Goal: Task Accomplishment & Management: Manage account settings

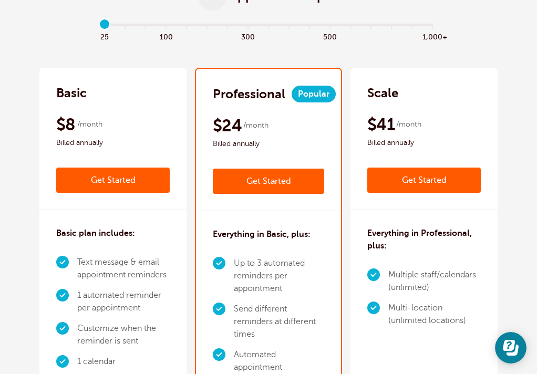
scroll to position [151, 0]
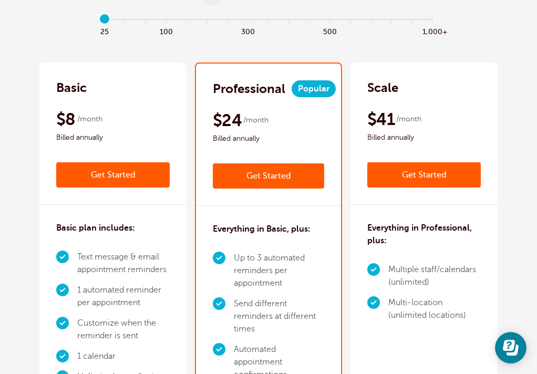
click at [120, 240] on div "Basic plan includes: Text message & email appointment reminders 1 automated rem…" at bounding box center [112, 306] width 147 height 203
drag, startPoint x: 104, startPoint y: 19, endPoint x: 122, endPoint y: 18, distance: 17.9
type input "1"
click at [122, 20] on input "range" at bounding box center [269, 21] width 340 height 2
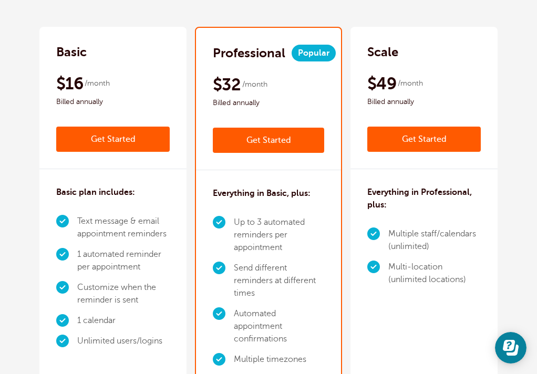
scroll to position [191, 0]
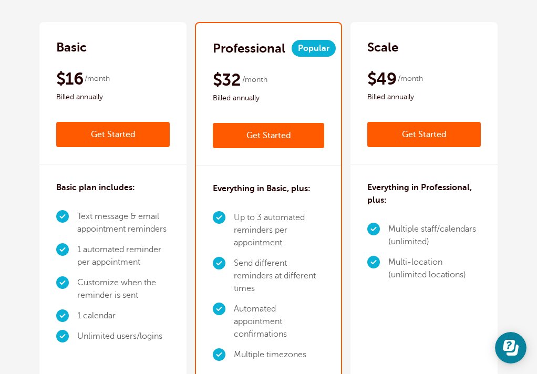
click at [106, 133] on link "Get Started" at bounding box center [112, 134] width 113 height 25
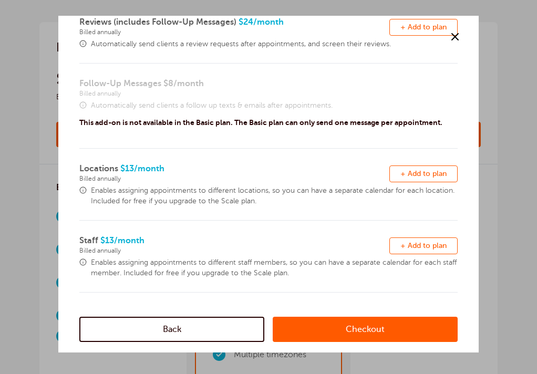
scroll to position [323, 0]
click at [379, 329] on link "Checkout" at bounding box center [365, 329] width 185 height 25
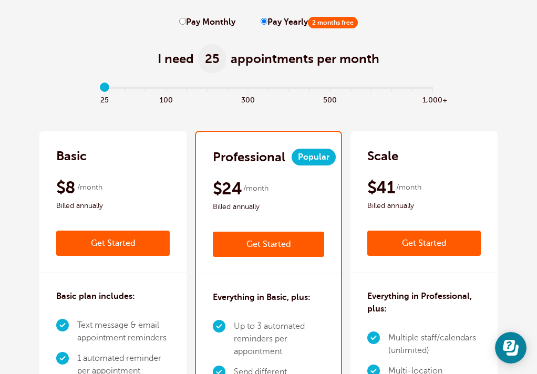
scroll to position [61, 0]
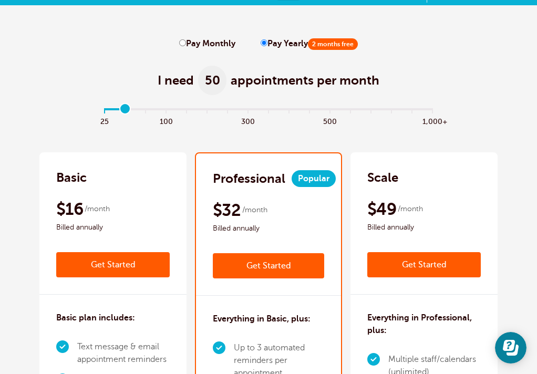
drag, startPoint x: 105, startPoint y: 106, endPoint x: 124, endPoint y: 106, distance: 18.9
type input "1"
click at [124, 110] on input "range" at bounding box center [269, 111] width 340 height 2
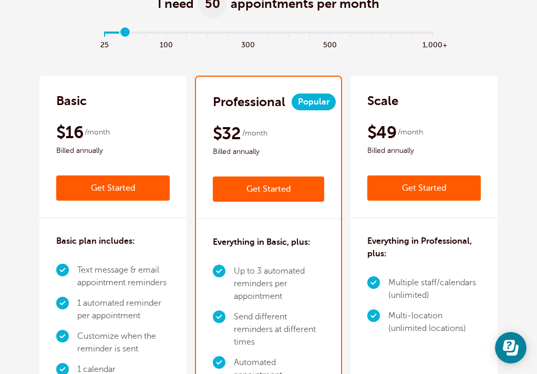
scroll to position [143, 0]
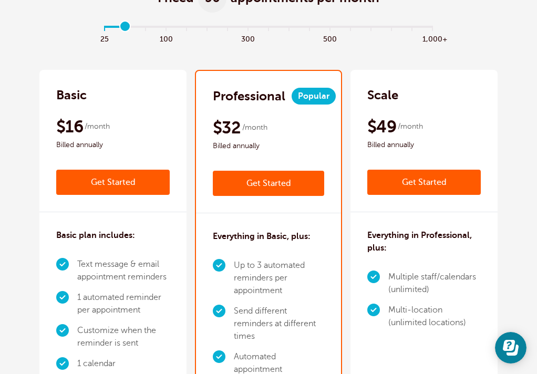
click at [158, 152] on div "$16 /month Billed annually Get Started" at bounding box center [112, 155] width 113 height 79
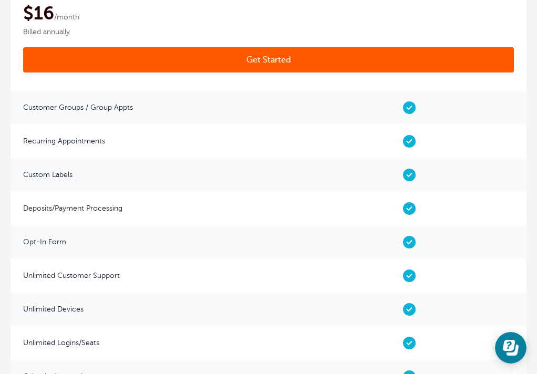
scroll to position [2274, 0]
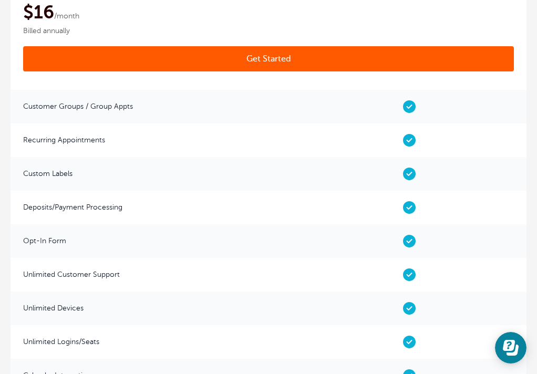
click at [411, 119] on span at bounding box center [410, 107] width 234 height 34
click at [411, 116] on span at bounding box center [410, 107] width 234 height 34
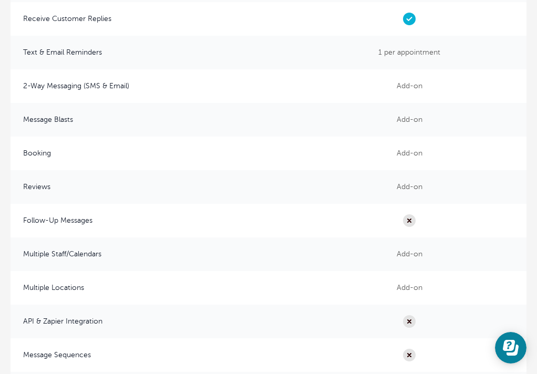
scroll to position [2799, 0]
click at [408, 232] on span at bounding box center [410, 221] width 234 height 34
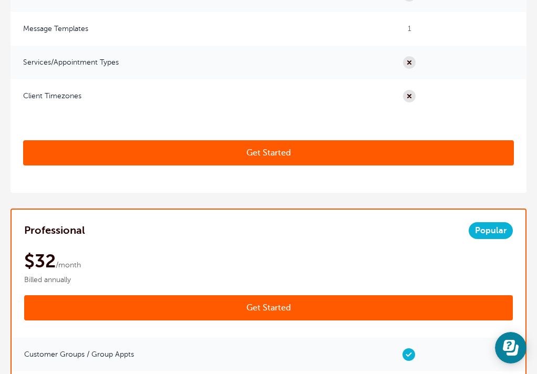
scroll to position [3174, 0]
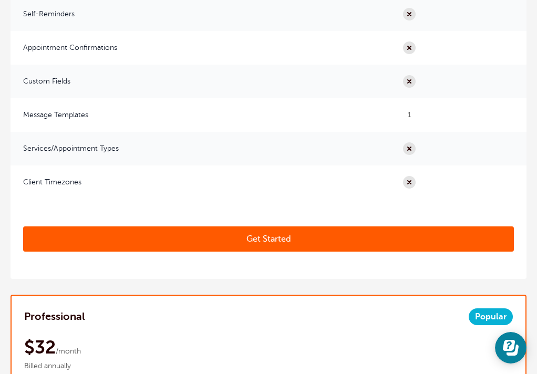
click at [272, 245] on link "Get Started" at bounding box center [268, 238] width 491 height 25
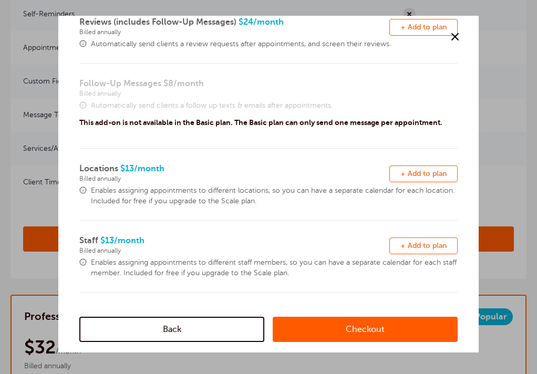
scroll to position [323, 0]
click at [351, 327] on link "Checkout" at bounding box center [365, 329] width 185 height 25
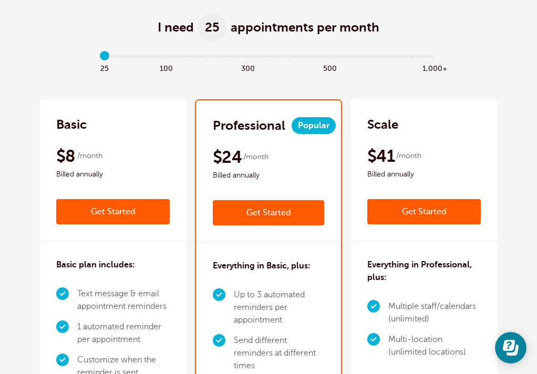
scroll to position [124, 0]
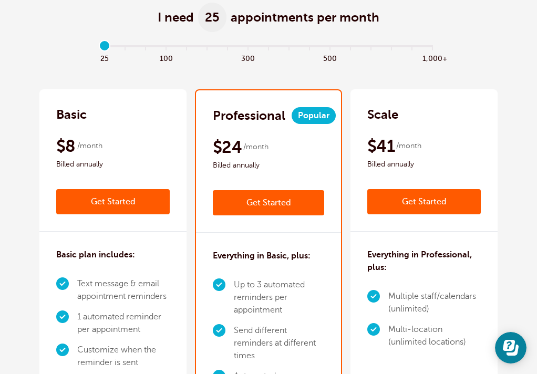
click at [132, 199] on link "Get Started" at bounding box center [112, 201] width 113 height 25
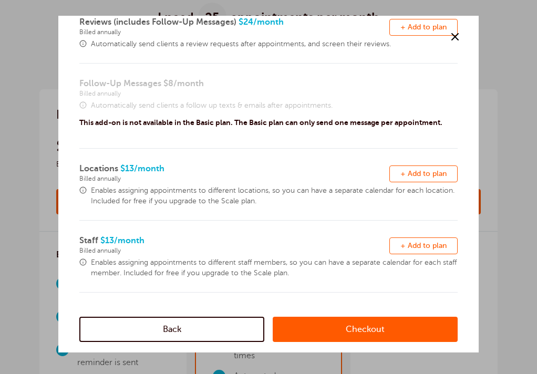
scroll to position [323, 0]
click at [362, 327] on link "Checkout" at bounding box center [365, 329] width 185 height 25
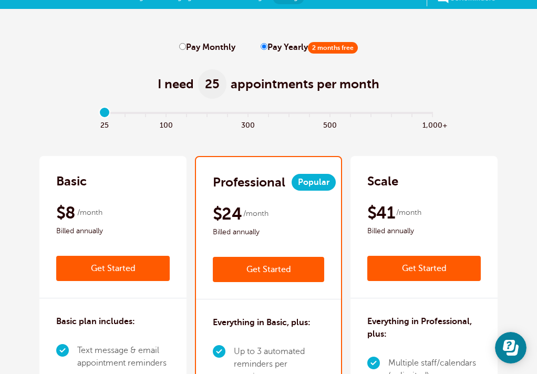
scroll to position [55, 0]
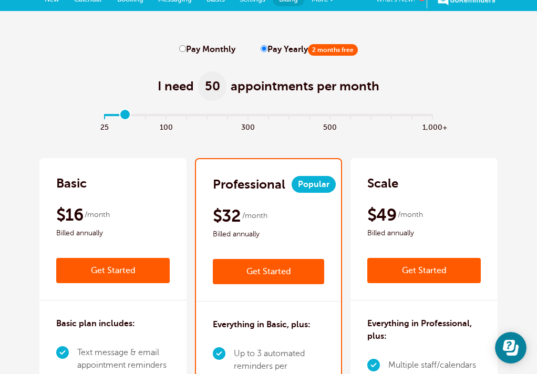
drag, startPoint x: 107, startPoint y: 113, endPoint x: 122, endPoint y: 115, distance: 14.9
type input "1"
click at [122, 116] on input "range" at bounding box center [269, 117] width 340 height 2
click at [182, 50] on input "Pay Monthly" at bounding box center [182, 48] width 7 height 7
radio input "true"
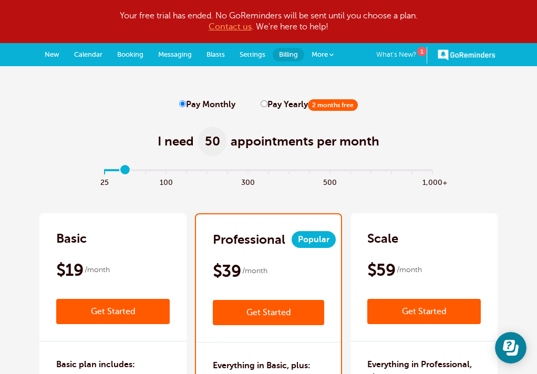
scroll to position [0, 0]
drag, startPoint x: 125, startPoint y: 171, endPoint x: 105, endPoint y: 172, distance: 19.5
type input "0"
click at [105, 172] on input "range" at bounding box center [269, 172] width 340 height 2
click at [122, 309] on link "Get Started" at bounding box center [112, 311] width 113 height 25
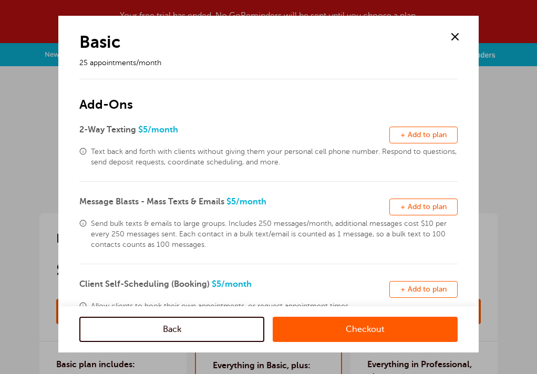
click at [455, 34] on span at bounding box center [455, 37] width 16 height 16
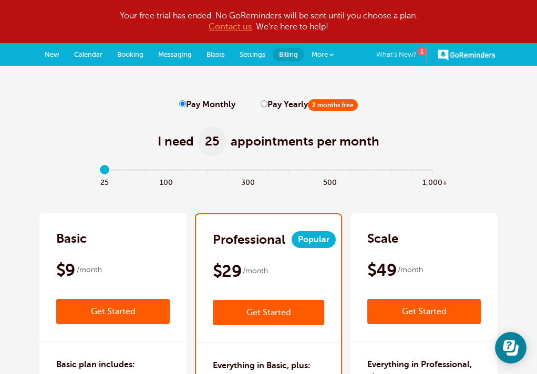
click at [405, 51] on link "What's New? 1" at bounding box center [401, 55] width 51 height 17
click at [122, 305] on link "Get Started" at bounding box center [112, 311] width 113 height 25
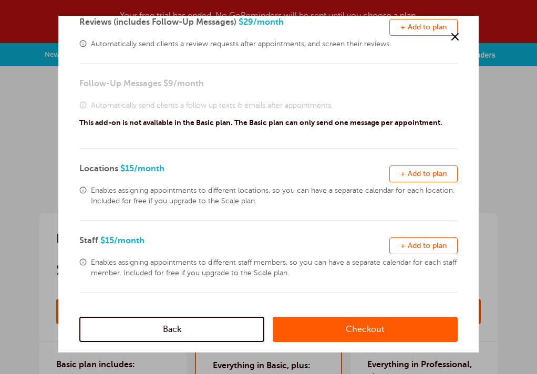
scroll to position [323, 0]
click at [368, 325] on link "Checkout" at bounding box center [365, 329] width 185 height 25
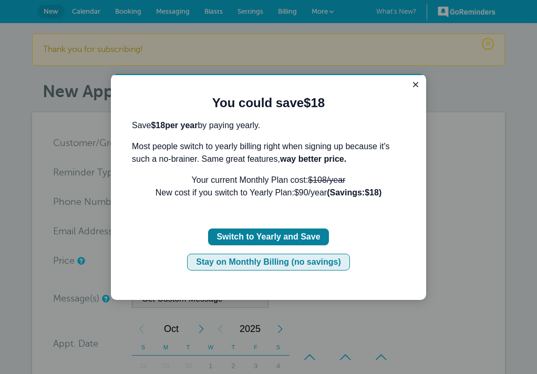
click at [288, 262] on div "Stay on Monthly Billing (no savings)" at bounding box center [268, 262] width 145 height 13
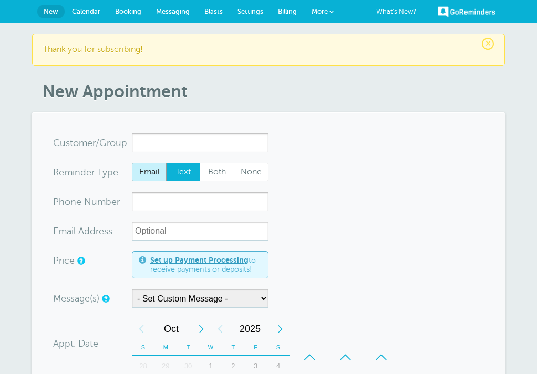
click at [154, 169] on span "Email" at bounding box center [149, 172] width 34 height 18
click at [132, 163] on input "Email" at bounding box center [131, 162] width 1 height 1
radio input "true"
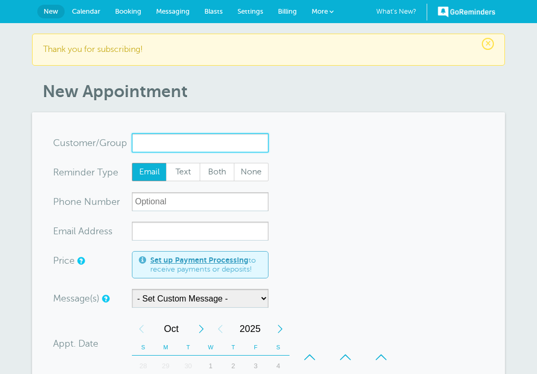
click at [153, 142] on input "x-no-autofill" at bounding box center [200, 142] width 137 height 19
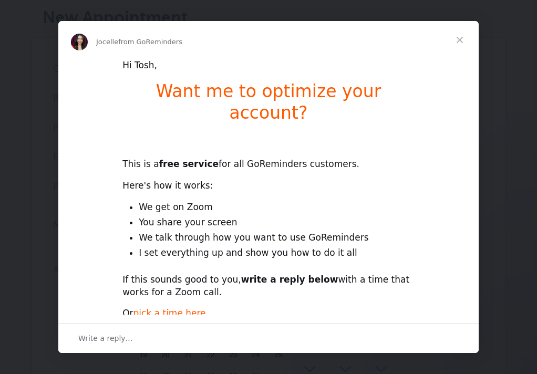
click at [460, 37] on span "Close" at bounding box center [460, 40] width 38 height 38
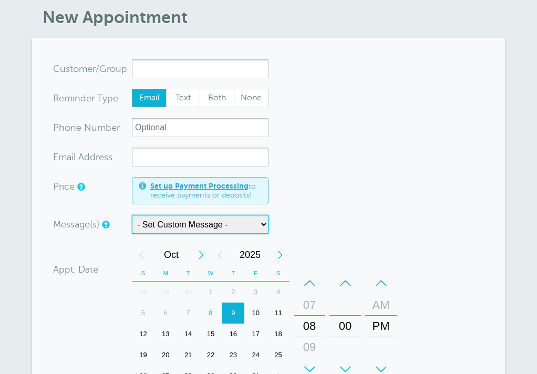
select select "120462"
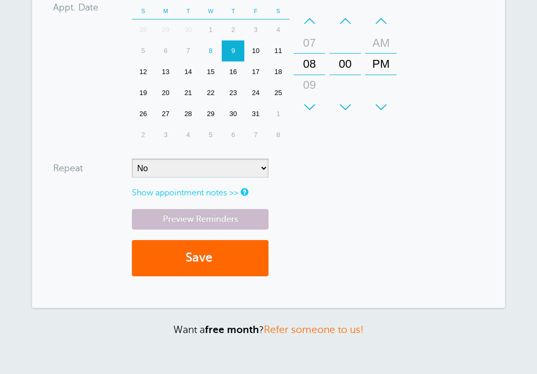
scroll to position [332, 0]
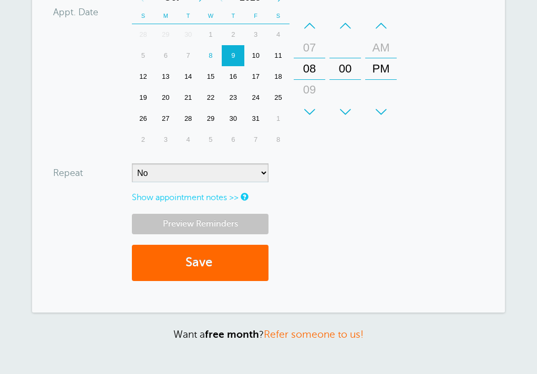
click at [194, 223] on link "Preview Reminders" at bounding box center [200, 224] width 137 height 20
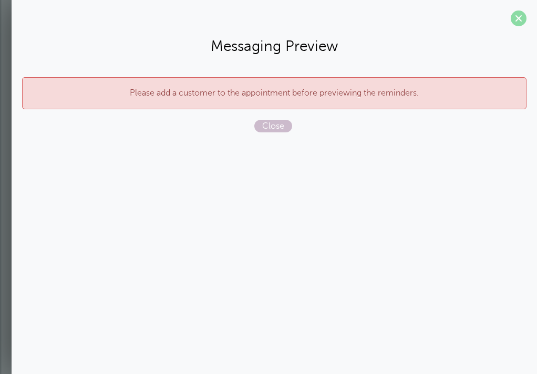
click at [520, 19] on span at bounding box center [519, 19] width 16 height 16
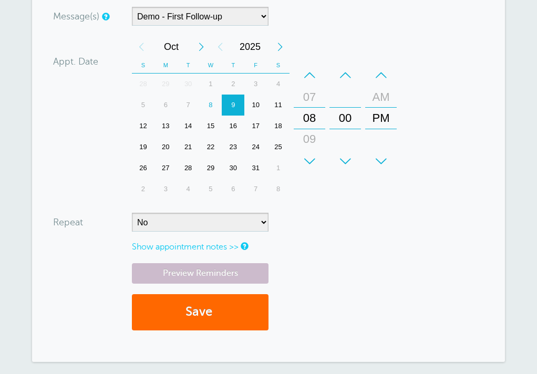
scroll to position [283, 0]
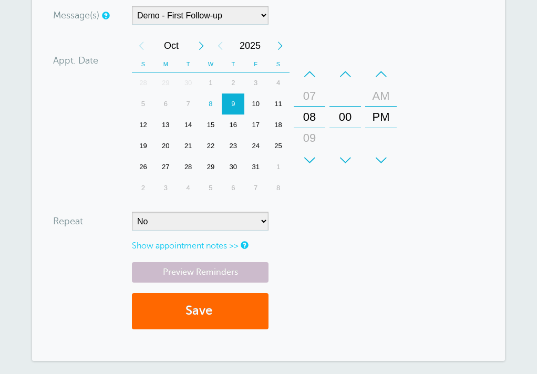
click at [256, 104] on div "10" at bounding box center [255, 104] width 23 height 21
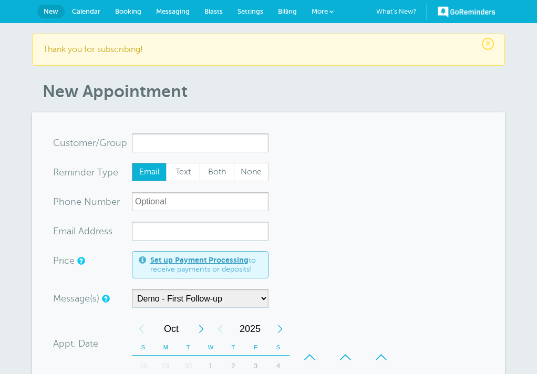
scroll to position [0, 0]
click at [171, 141] on input "x-no-autofill" at bounding box center [200, 142] width 137 height 19
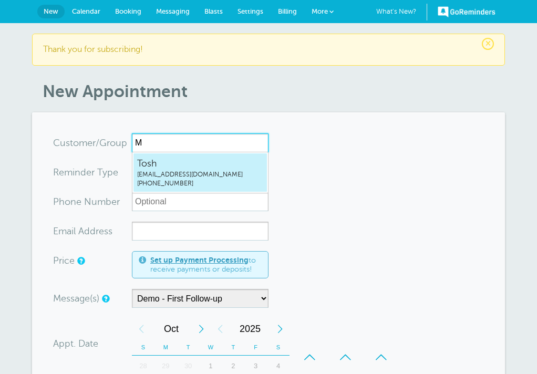
type input "MI"
radio input "true"
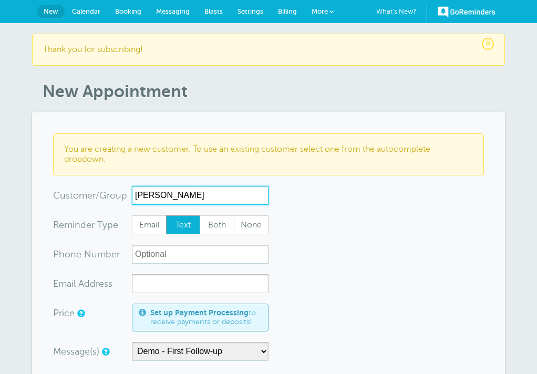
type input "Mike"
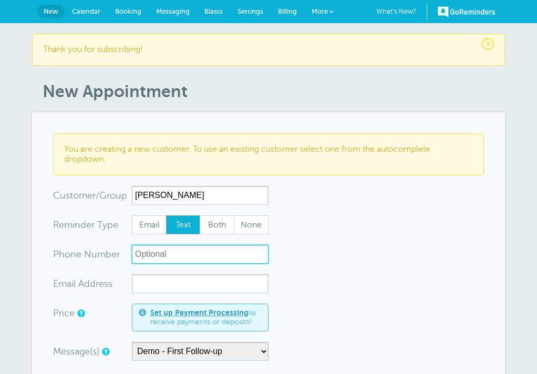
click at [183, 255] on input "xxx-no-autofill" at bounding box center [200, 254] width 137 height 19
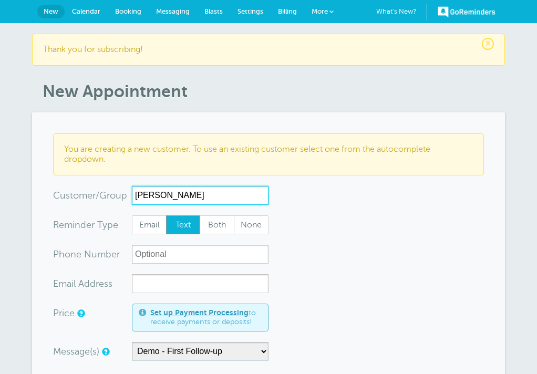
click at [169, 196] on input "Mike" at bounding box center [200, 195] width 137 height 19
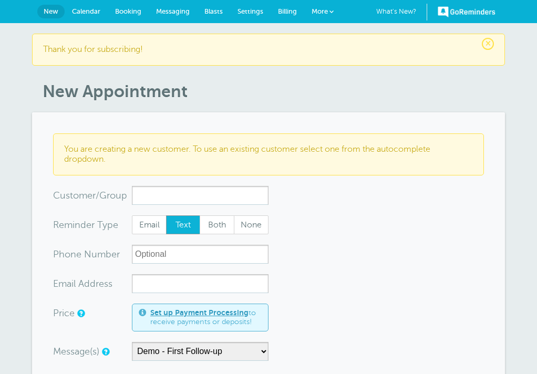
click at [86, 9] on span "Calendar" at bounding box center [86, 11] width 28 height 8
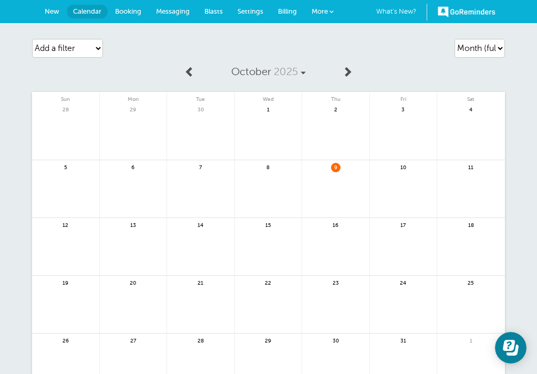
click at [407, 164] on span "10" at bounding box center [402, 167] width 9 height 8
click at [401, 167] on span "10" at bounding box center [402, 167] width 9 height 8
click at [130, 13] on span "Booking" at bounding box center [128, 11] width 26 height 8
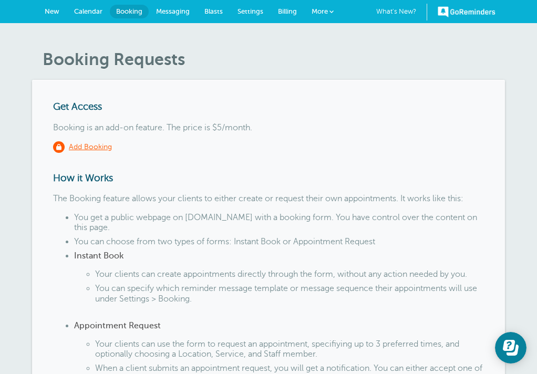
click at [172, 8] on span "Messaging" at bounding box center [173, 11] width 34 height 8
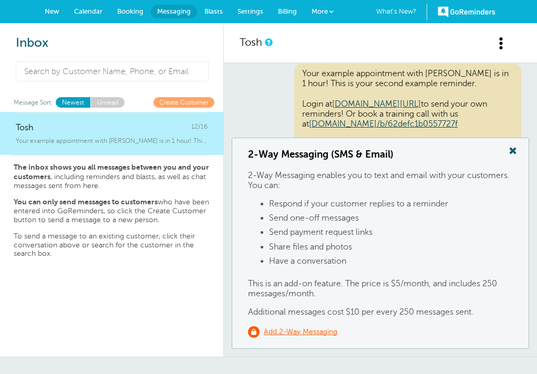
click at [255, 11] on span "Settings" at bounding box center [250, 11] width 26 height 8
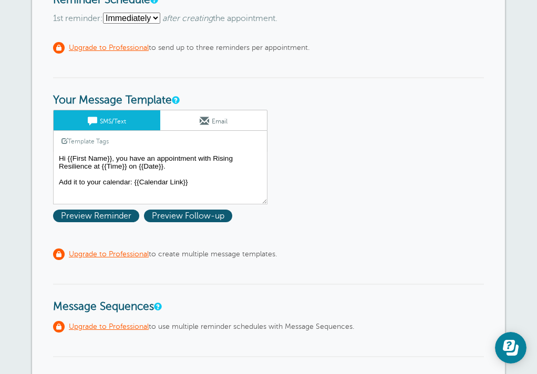
scroll to position [144, 0]
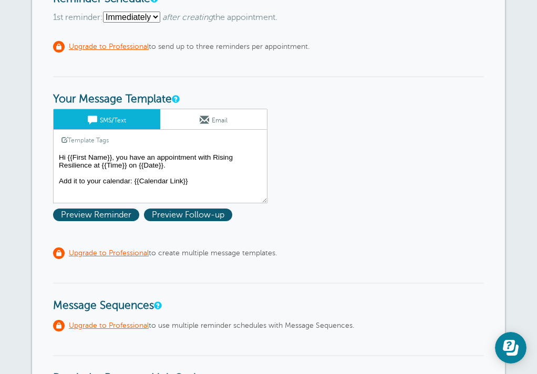
click at [199, 156] on textarea "Hi {{First Name}}, you have an appointment with Rising Resilience at {{Time}} o…" at bounding box center [160, 177] width 214 height 53
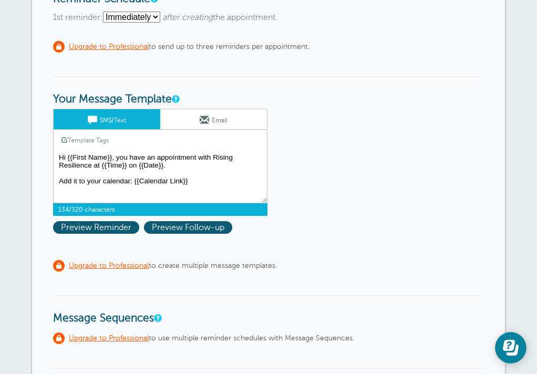
click at [233, 157] on textarea "Hi {{First Name}}, you have an appointment with Rising Resilience at {{Time}} o…" at bounding box center [160, 177] width 214 height 53
click at [92, 164] on textarea "Hi {{First Name}}, you have an appointment with Rising Resilience at {{Time}} o…" at bounding box center [160, 177] width 214 height 53
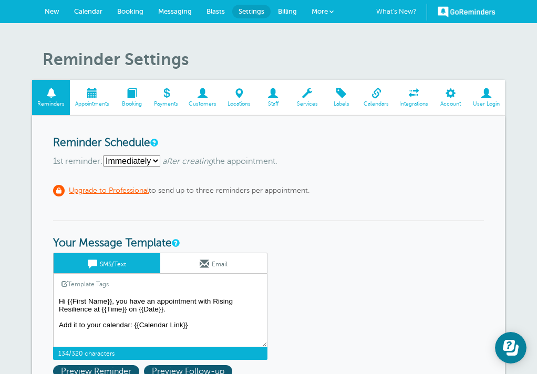
scroll to position [0, 0]
click at [202, 98] on span at bounding box center [202, 93] width 38 height 10
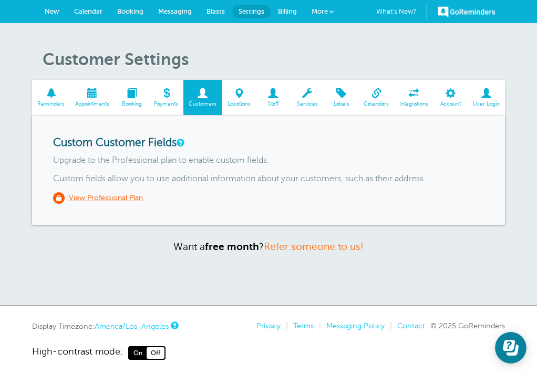
click at [326, 7] on span "More" at bounding box center [320, 11] width 16 height 8
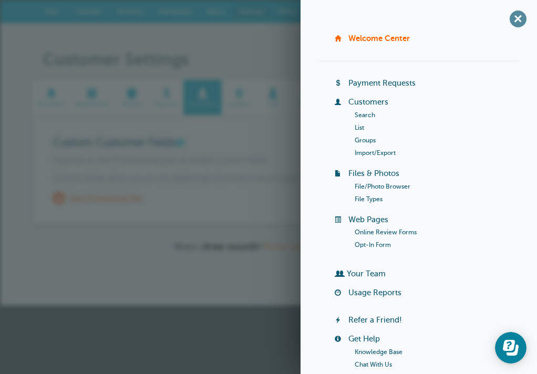
click at [517, 16] on span "+" at bounding box center [518, 19] width 24 height 24
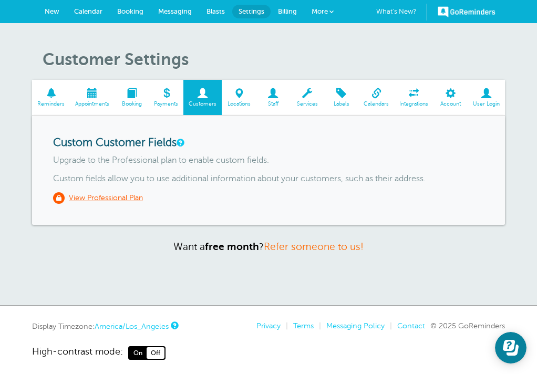
click at [55, 8] on span "New" at bounding box center [52, 11] width 15 height 8
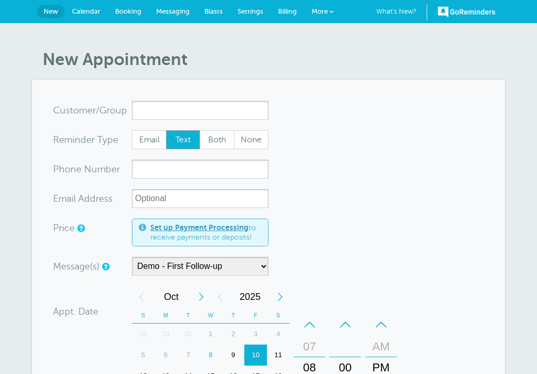
select select "120462"
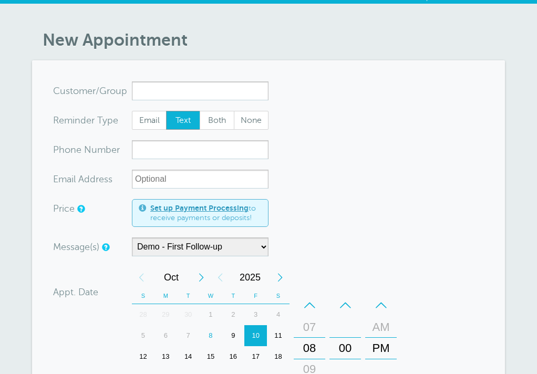
scroll to position [19, 0]
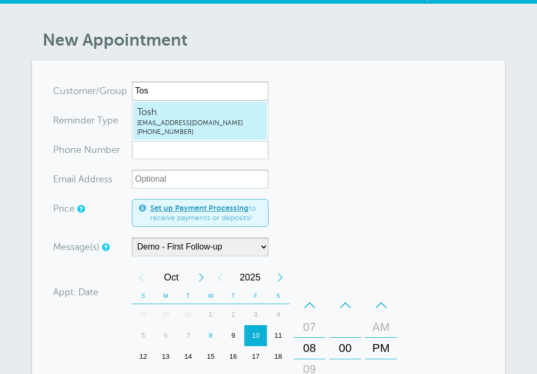
type input "Tosh"
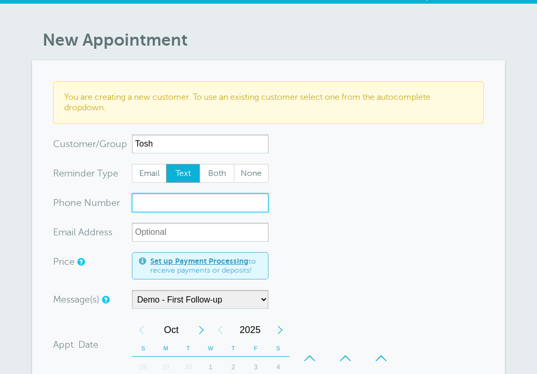
click at [160, 206] on input "xxx-no-autofill" at bounding box center [200, 202] width 137 height 19
type input "8057082218"
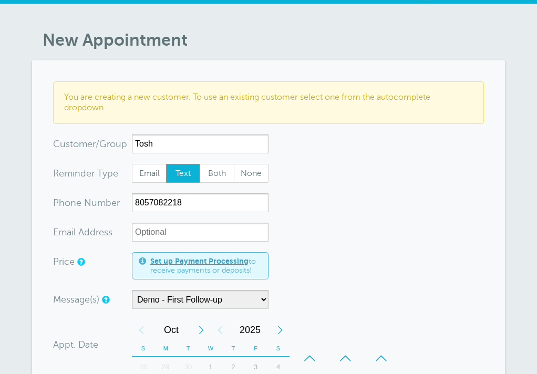
click at [292, 245] on form "You are creating a new customer. To use an existing customer select one from th…" at bounding box center [268, 352] width 431 height 542
click at [162, 237] on input "xx-no-autofill" at bounding box center [200, 232] width 137 height 19
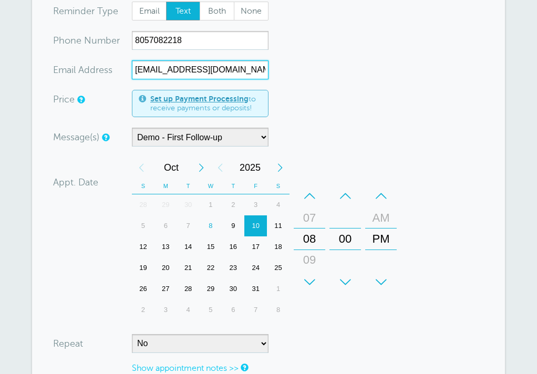
scroll to position [182, 0]
click at [233, 225] on div "9" at bounding box center [233, 225] width 23 height 21
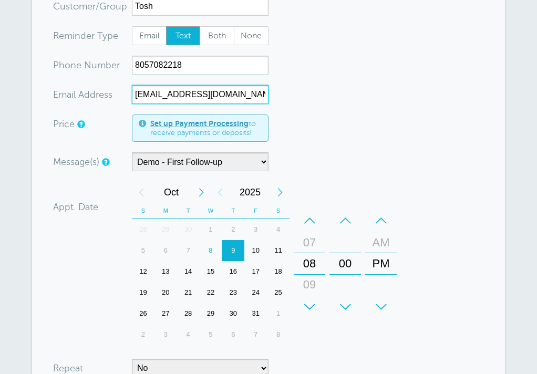
scroll to position [159, 0]
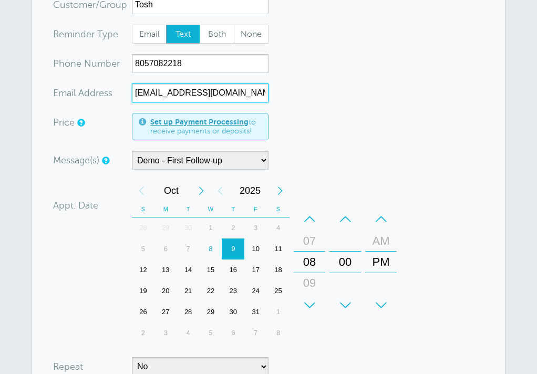
click at [382, 241] on div "AM" at bounding box center [380, 241] width 25 height 21
click at [309, 281] on div "09" at bounding box center [309, 283] width 25 height 21
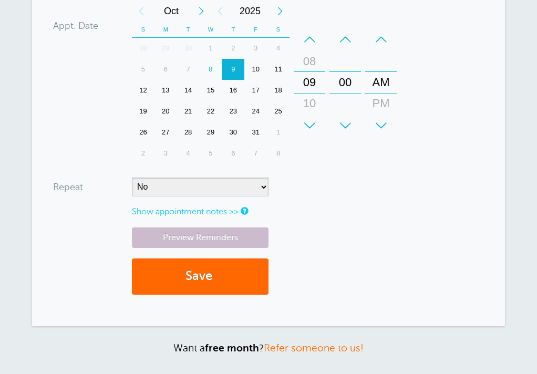
scroll to position [339, 0]
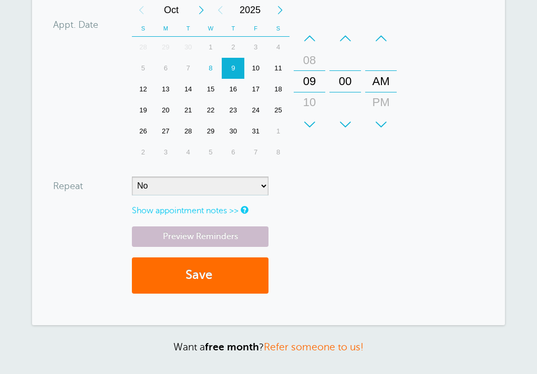
type input "toshdmontee@gmail.com"
click at [197, 271] on button "Save" at bounding box center [200, 275] width 137 height 36
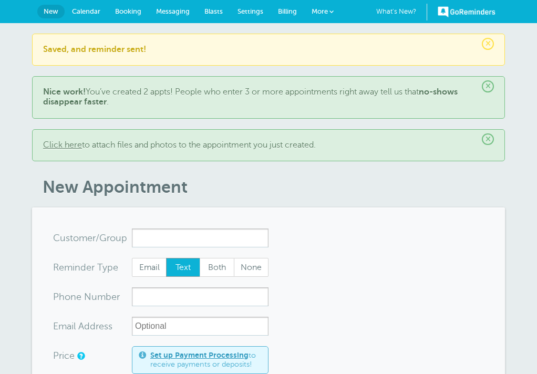
select select "120462"
click at [488, 42] on span "×" at bounding box center [488, 44] width 12 height 12
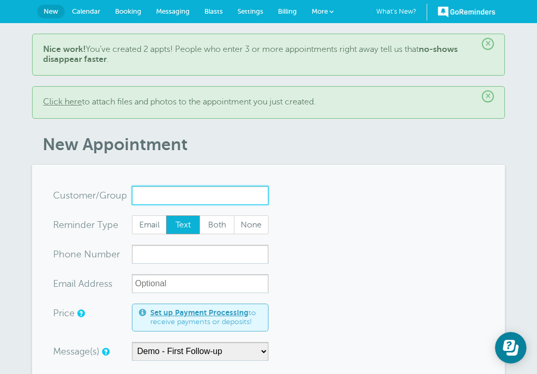
click at [168, 195] on input "x-no-autofill" at bounding box center [200, 195] width 137 height 19
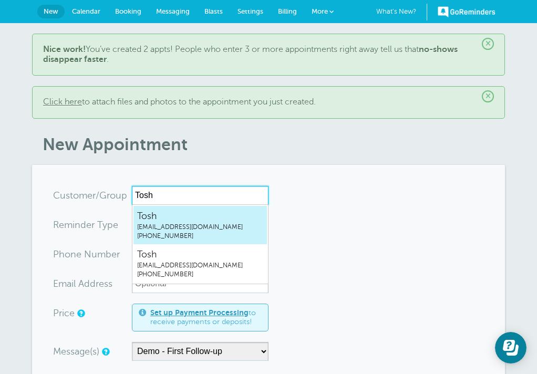
click at [224, 225] on span "toshdmontee@gmail.com" at bounding box center [200, 227] width 126 height 9
type input "Toshtoshdmontee@gmail.com8057082218"
type input "Tosh"
type input "[PHONE_NUMBER]"
type input "toshdmontee@gmail.com"
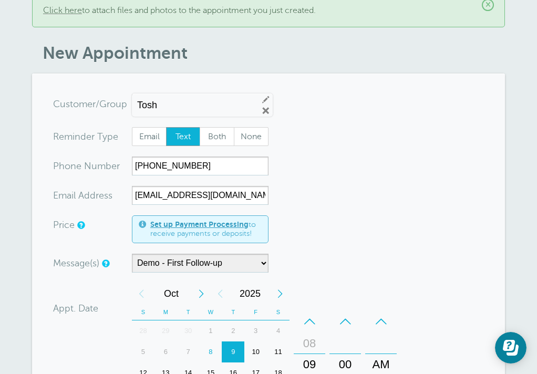
scroll to position [114, 0]
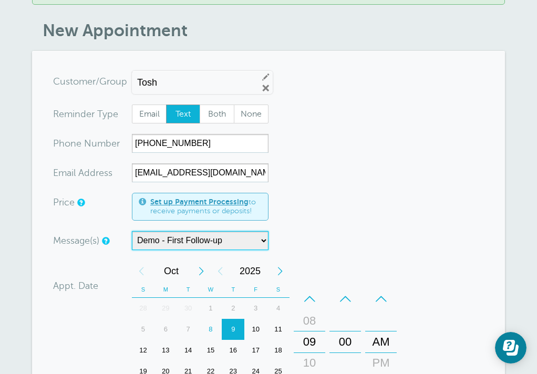
select select
type textarea "Your example appointment with GoReminders was yesterday. This is an automatic f…"
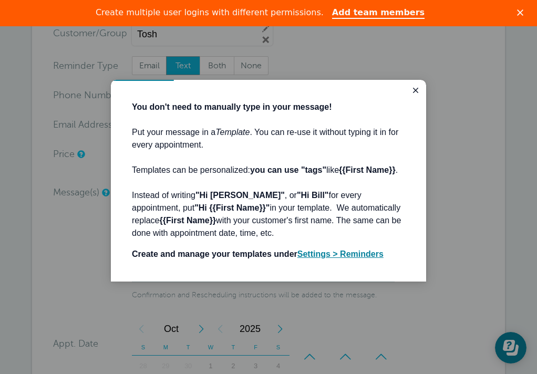
scroll to position [189, 0]
click at [370, 258] on b "Settings > Reminders" at bounding box center [340, 254] width 86 height 9
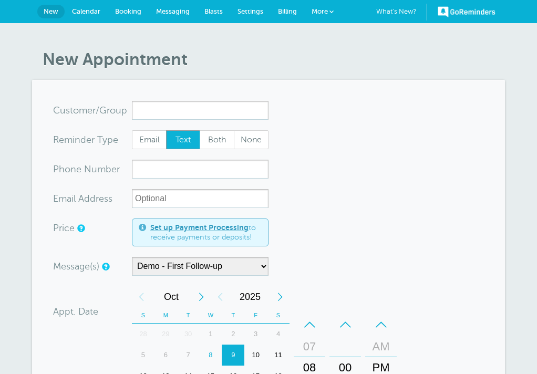
select select "120462"
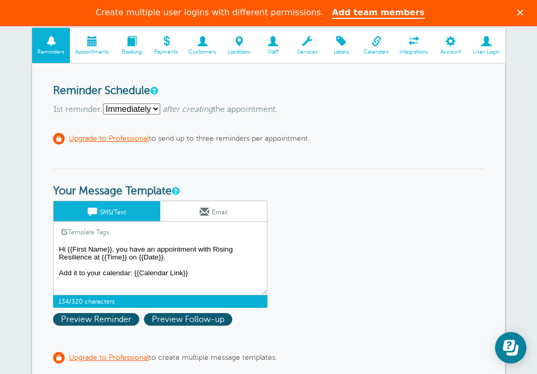
drag, startPoint x: 116, startPoint y: 249, endPoint x: 154, endPoint y: 249, distance: 38.9
click at [154, 249] on textarea "Hi {{First Name}}, you have an appointment with Rising Resilience at {{Time}} o…" at bounding box center [160, 269] width 214 height 53
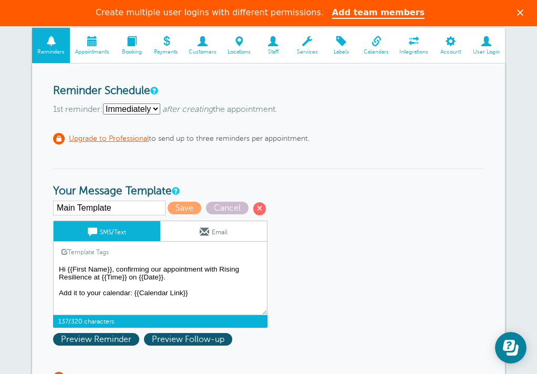
drag, startPoint x: 204, startPoint y: 266, endPoint x: 238, endPoint y: 271, distance: 34.5
click at [238, 271] on textarea "Hi {{First Name}}, you have an appointment with Rising Resilience at {{Time}} o…" at bounding box center [160, 289] width 214 height 53
click at [92, 276] on textarea "Hi {{First Name}}, you have an appointment with Rising Resilience at {{Time}} o…" at bounding box center [160, 289] width 214 height 53
click at [89, 275] on textarea "Hi {{First Name}}, you have an appointment with Rising Resilience at {{Time}} o…" at bounding box center [160, 289] width 214 height 53
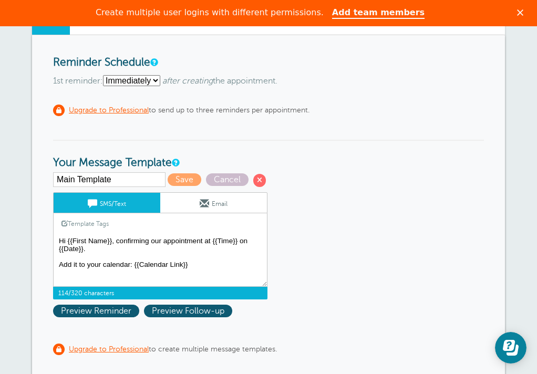
scroll to position [116, 0]
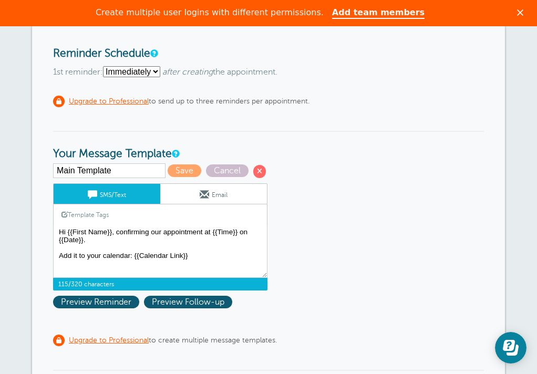
click at [88, 291] on div "Main Template Save Cancel SMS/Text Email Template Tags Copy SMS Click to add a …" at bounding box center [174, 238] width 242 height 150
click at [91, 243] on textarea "Hi {{First Name}}, you have an appointment with Rising Resilience at {{Time}} o…" at bounding box center [160, 251] width 214 height 53
click at [92, 239] on textarea "Hi {{First Name}}, you have an appointment with Rising Resilience at {{Time}} o…" at bounding box center [160, 251] width 214 height 53
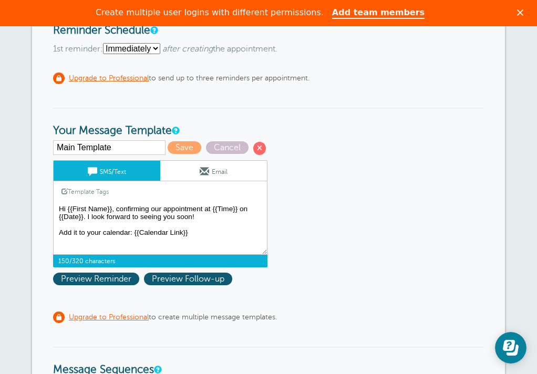
scroll to position [139, 0]
type textarea "Hi {{First Name}}, confirming our appointment at {{Time}} on {{Date}}. I look f…"
click at [170, 142] on span "Save" at bounding box center [185, 147] width 34 height 13
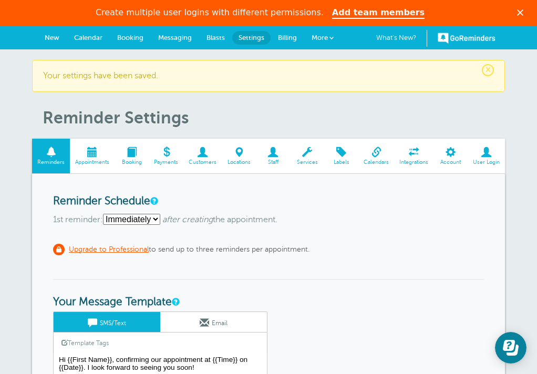
click at [94, 149] on span at bounding box center [92, 152] width 45 height 10
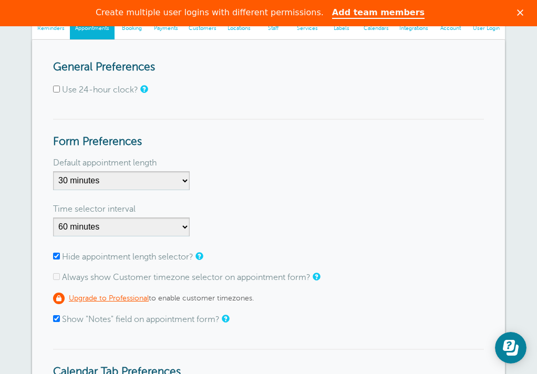
scroll to position [101, 0]
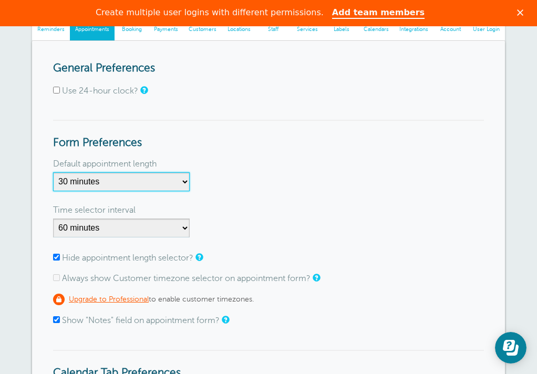
select select "60"
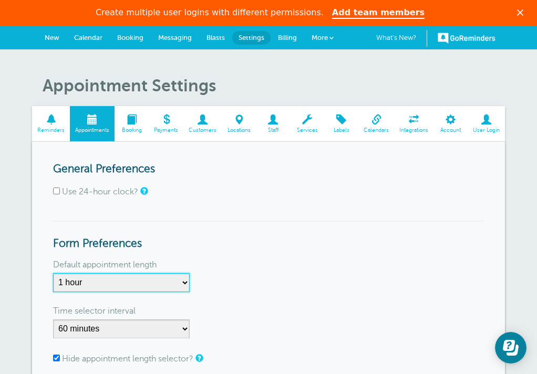
scroll to position [0, 0]
click at [131, 118] on span at bounding box center [132, 120] width 34 height 10
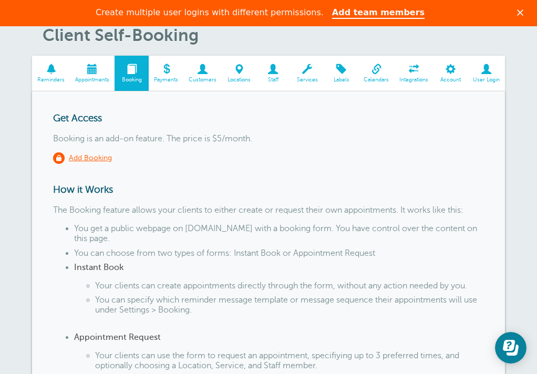
scroll to position [48, 0]
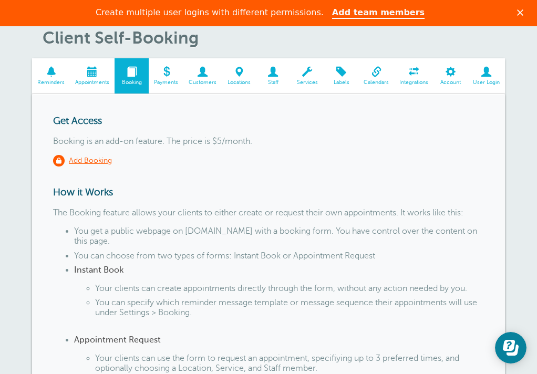
click at [168, 75] on span at bounding box center [166, 72] width 35 height 10
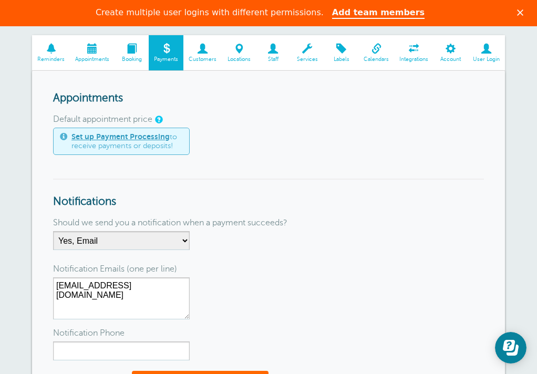
scroll to position [20, 0]
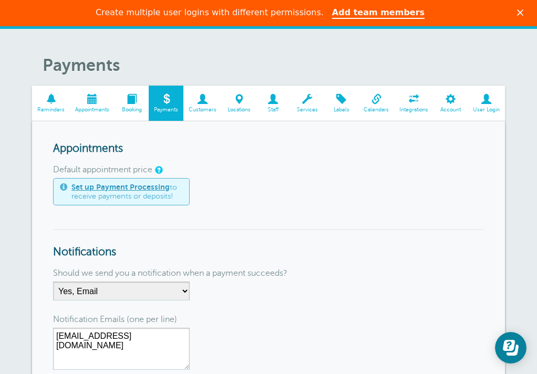
click at [207, 105] on link "Customers" at bounding box center [202, 103] width 38 height 35
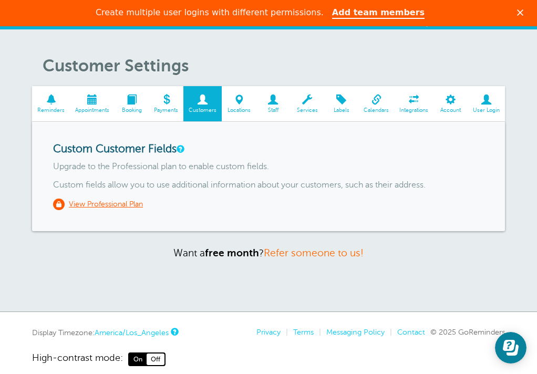
scroll to position [20, 0]
click at [272, 101] on span at bounding box center [273, 100] width 34 height 10
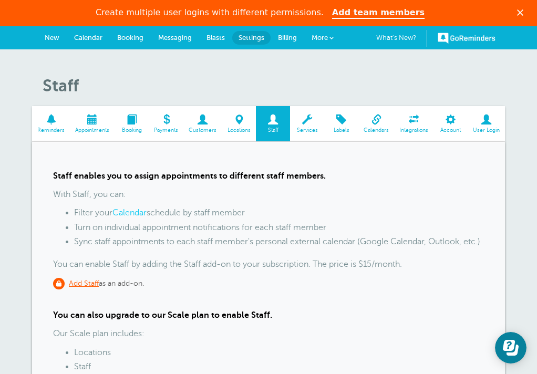
click at [306, 125] on span at bounding box center [307, 120] width 34 height 10
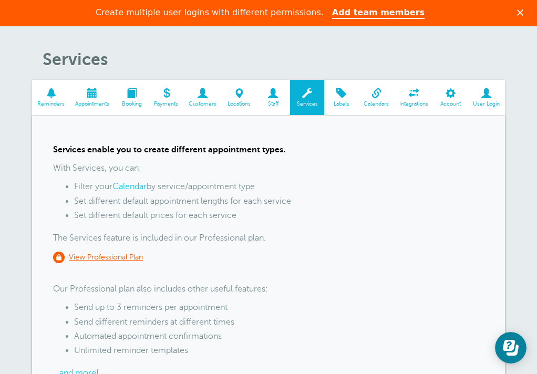
scroll to position [26, 0]
click at [344, 96] on span at bounding box center [341, 93] width 34 height 10
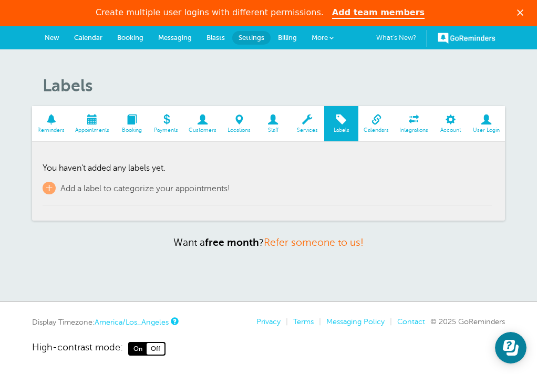
click at [373, 131] on span "Calendars" at bounding box center [376, 130] width 25 height 6
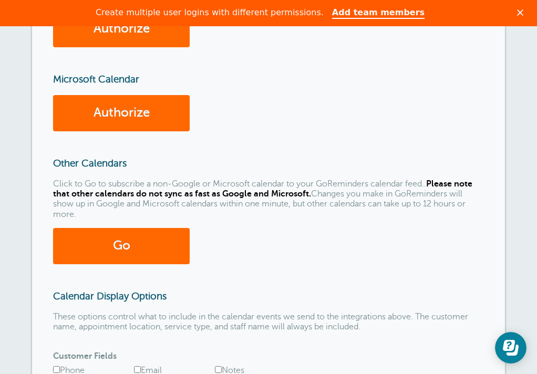
scroll to position [178, 0]
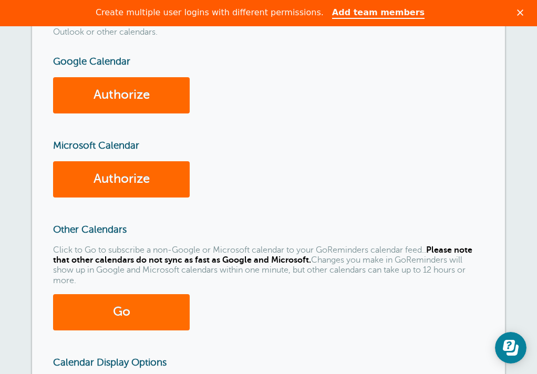
click at [121, 312] on link "Go" at bounding box center [121, 312] width 137 height 36
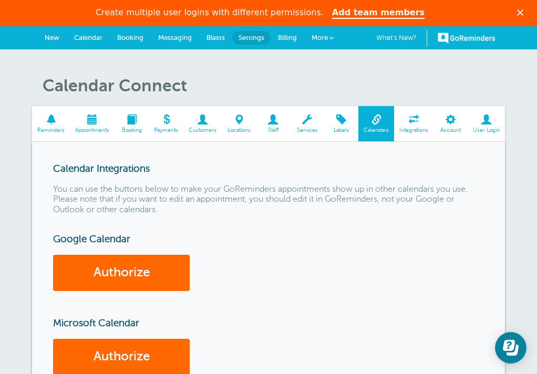
scroll to position [0, 0]
click at [413, 117] on span at bounding box center [413, 120] width 39 height 10
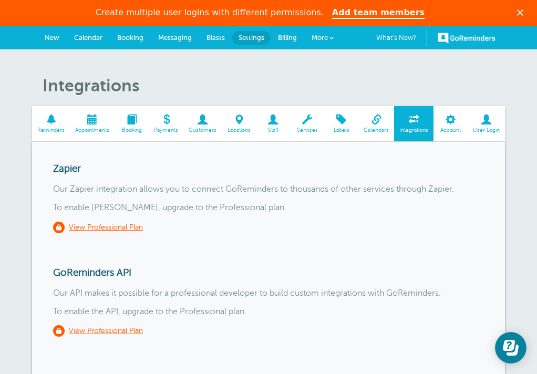
click at [452, 122] on span at bounding box center [450, 120] width 34 height 10
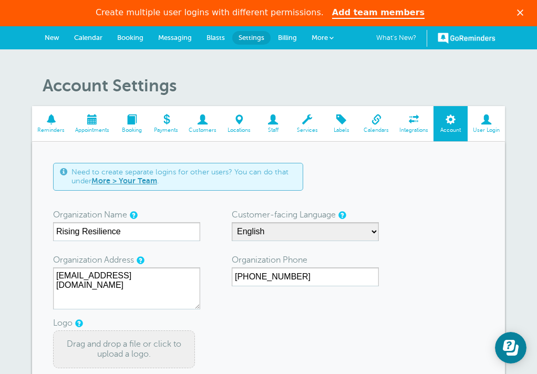
click at [479, 117] on span at bounding box center [486, 120] width 37 height 10
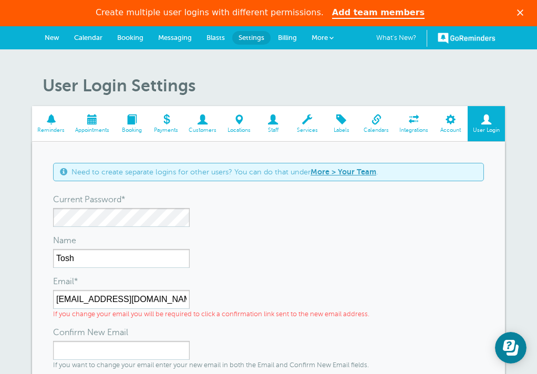
click at [375, 115] on span at bounding box center [376, 120] width 36 height 10
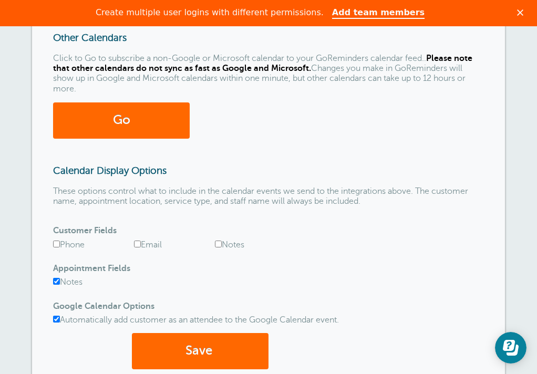
scroll to position [375, 0]
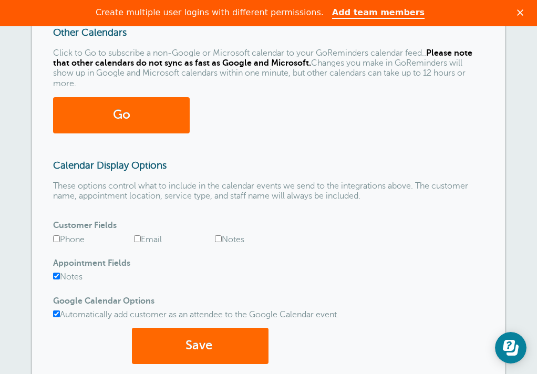
click at [54, 273] on input "Notes" at bounding box center [56, 276] width 7 height 7
checkbox input "false"
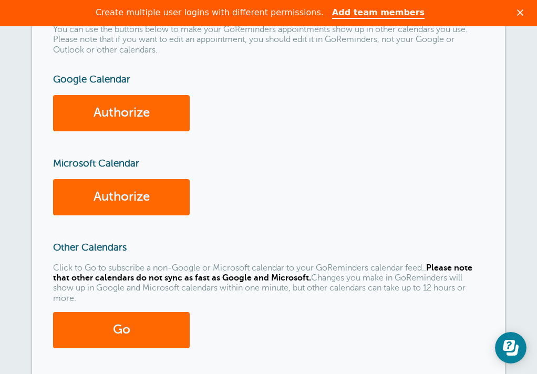
scroll to position [152, 0]
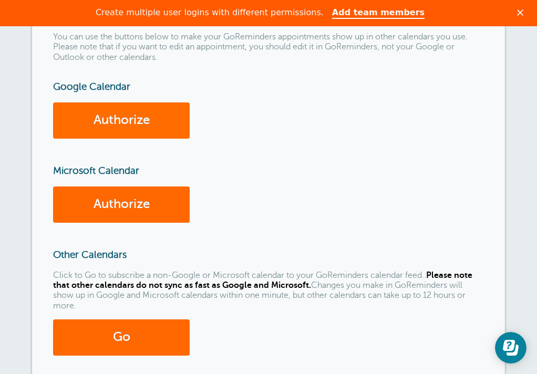
click at [126, 119] on link "Authorize" at bounding box center [121, 120] width 137 height 36
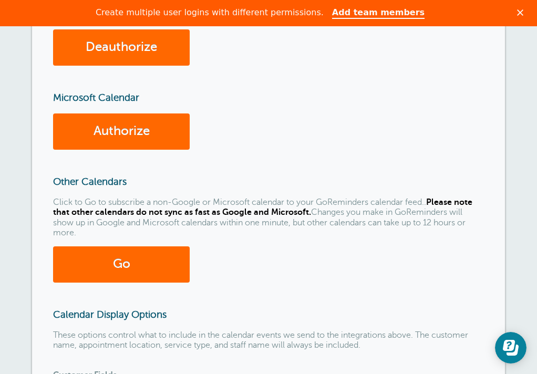
scroll to position [258, 0]
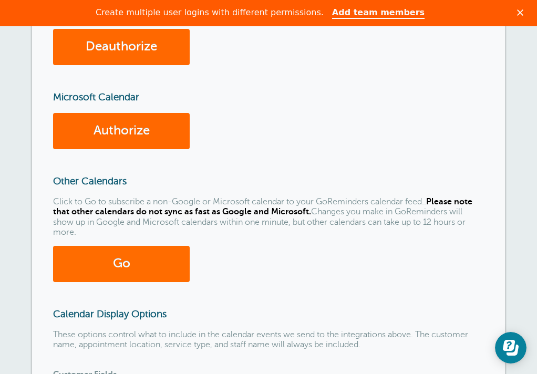
click at [143, 262] on link "Go" at bounding box center [121, 264] width 137 height 36
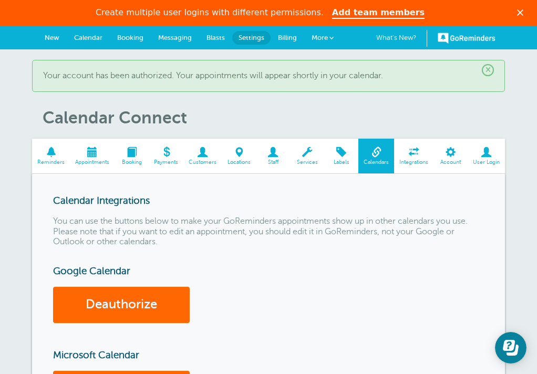
scroll to position [0, 0]
click at [181, 37] on span "Messaging" at bounding box center [175, 38] width 34 height 8
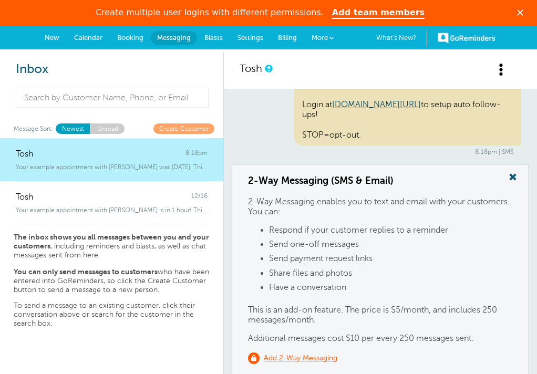
click at [125, 38] on span "Booking" at bounding box center [130, 38] width 26 height 8
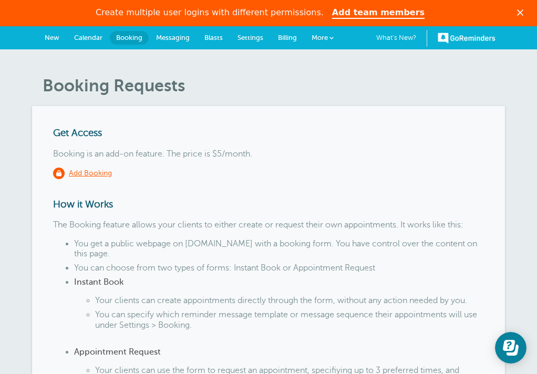
click at [180, 35] on span "Messaging" at bounding box center [173, 38] width 34 height 8
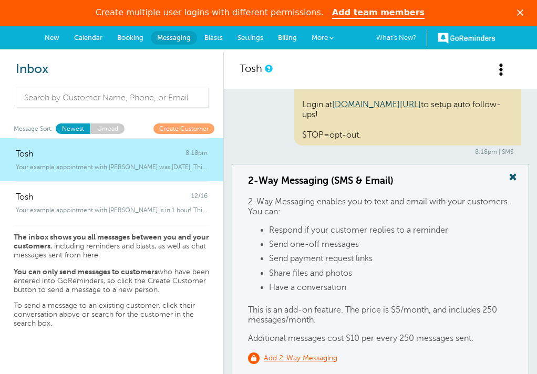
click at [107, 123] on link "Unread" at bounding box center [107, 128] width 34 height 10
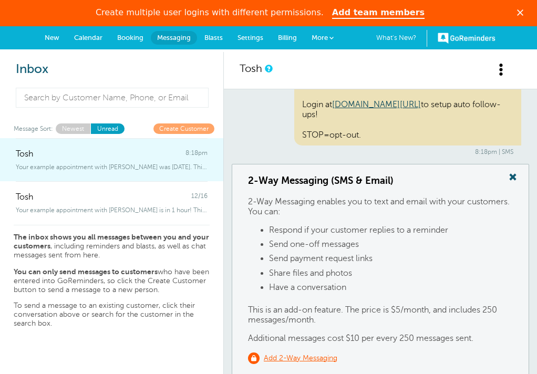
click at [100, 157] on div "Tosh 8:18pm" at bounding box center [112, 148] width 192 height 21
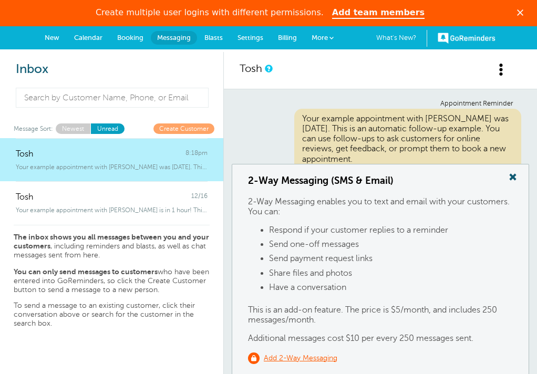
scroll to position [75, 0]
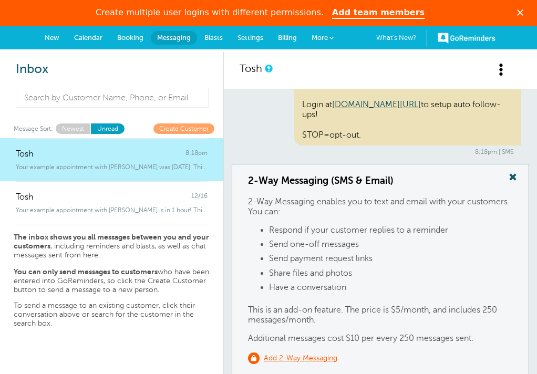
click at [513, 178] on span at bounding box center [512, 177] width 21 height 14
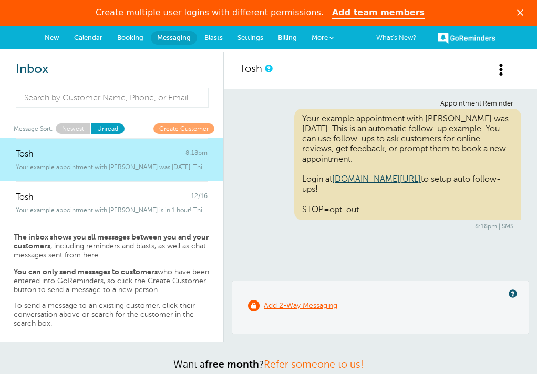
scroll to position [0, 0]
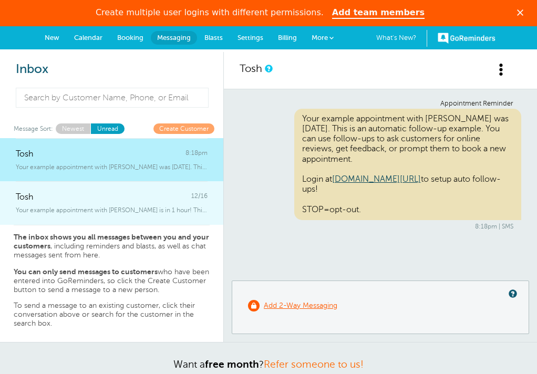
click at [89, 189] on div "Tosh 12/16" at bounding box center [112, 191] width 192 height 21
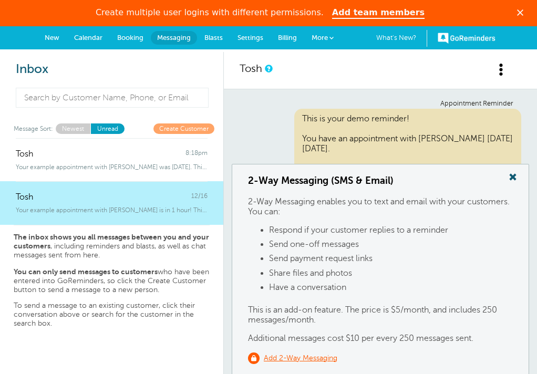
scroll to position [204, 0]
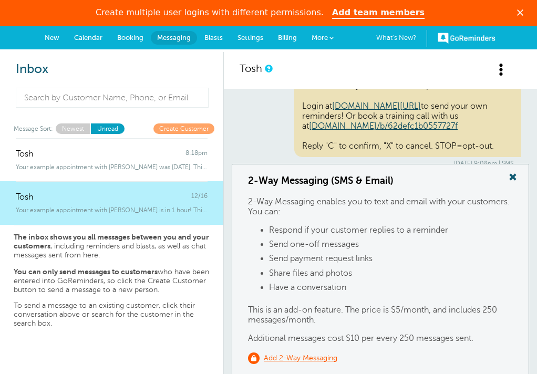
click at [511, 176] on span at bounding box center [512, 177] width 21 height 14
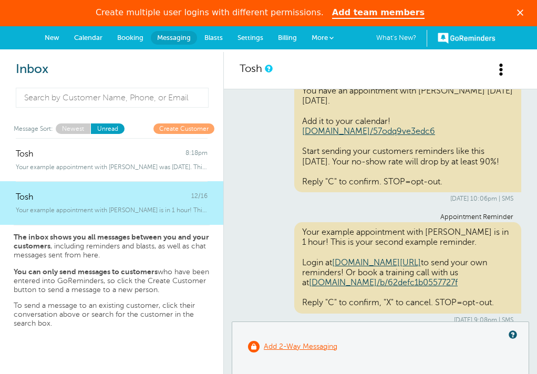
scroll to position [0, 0]
click at [188, 128] on link "Create Customer" at bounding box center [183, 128] width 61 height 10
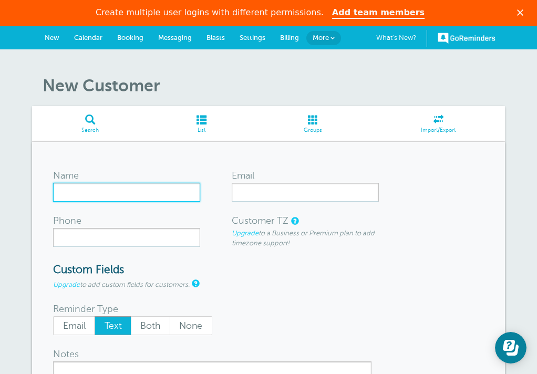
click at [187, 193] on input "Name" at bounding box center [126, 192] width 147 height 19
type input "[PERSON_NAME]"
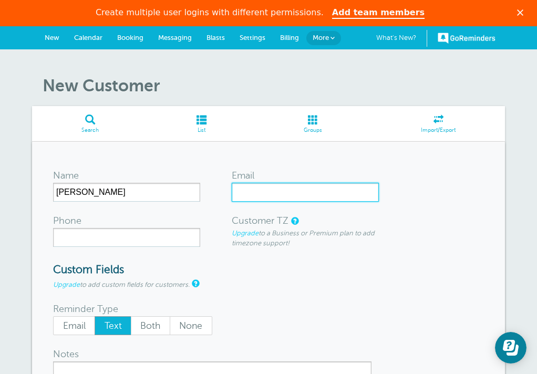
type input "[EMAIL_ADDRESS][DOMAIN_NAME]"
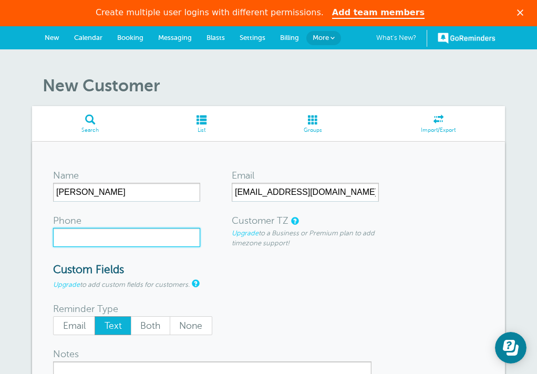
type input "8057082218"
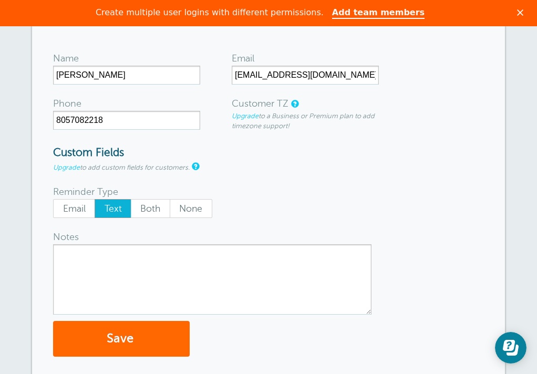
scroll to position [127, 0]
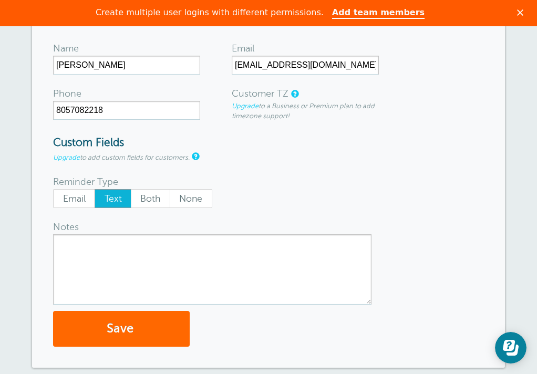
click at [108, 250] on textarea "Notes" at bounding box center [212, 269] width 318 height 70
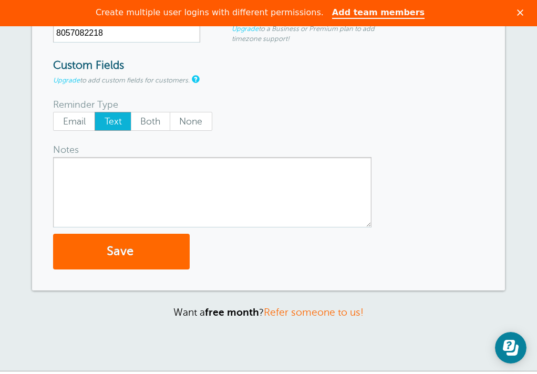
scroll to position [205, 0]
click at [111, 246] on button "Save" at bounding box center [121, 251] width 137 height 36
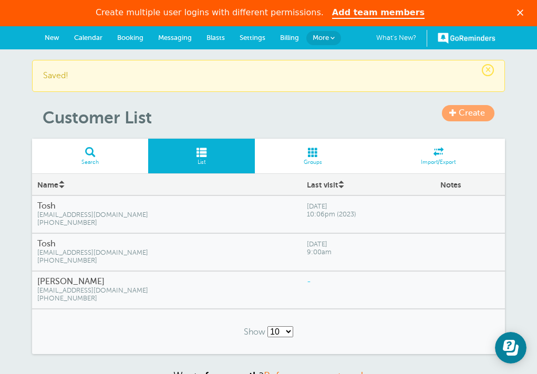
click at [64, 292] on span "[EMAIL_ADDRESS][DOMAIN_NAME]" at bounding box center [166, 291] width 259 height 8
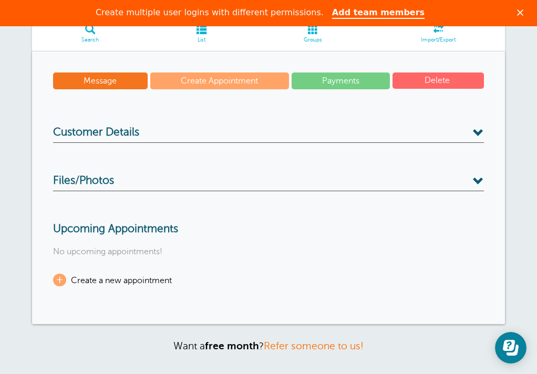
scroll to position [94, 0]
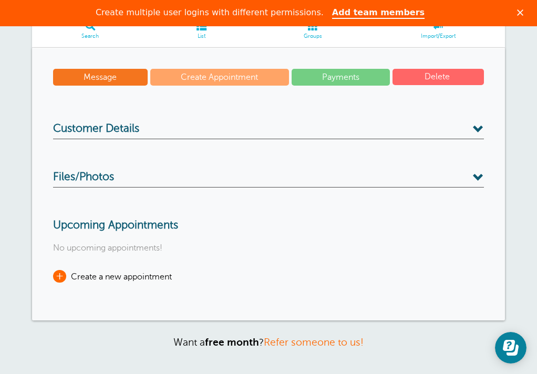
click at [82, 275] on span "Create a new appointment" at bounding box center [121, 276] width 101 height 9
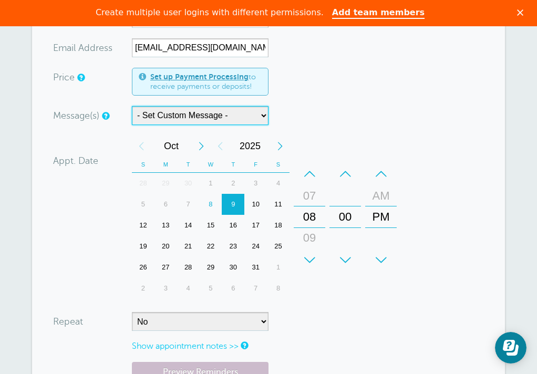
scroll to position [179, 0]
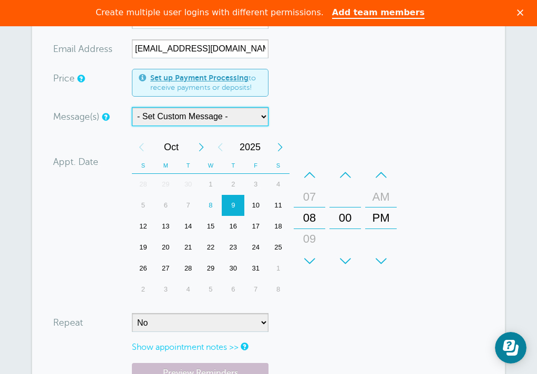
click at [257, 203] on div "10" at bounding box center [255, 205] width 23 height 21
drag, startPoint x: 310, startPoint y: 242, endPoint x: 308, endPoint y: 216, distance: 25.3
click at [308, 216] on div "09" at bounding box center [309, 213] width 25 height 21
drag, startPoint x: 380, startPoint y: 224, endPoint x: 379, endPoint y: 245, distance: 21.0
click at [379, 245] on div "PM" at bounding box center [380, 239] width 25 height 21
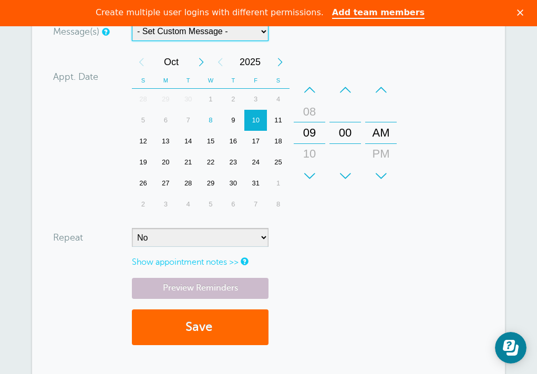
scroll to position [291, 0]
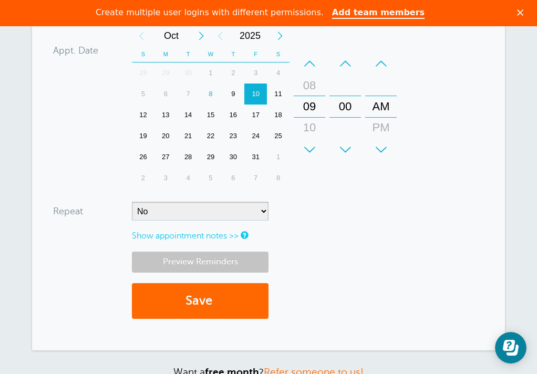
click at [201, 260] on link "Preview Reminders" at bounding box center [200, 262] width 137 height 20
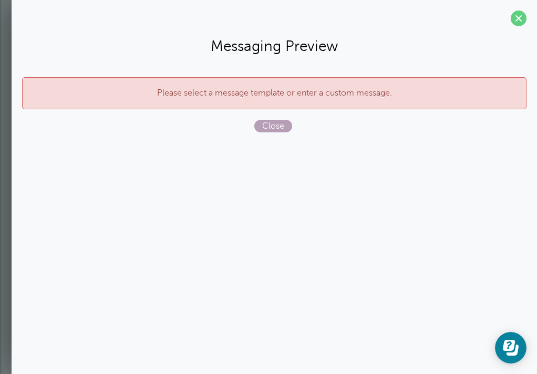
click at [266, 129] on span "Close" at bounding box center [273, 126] width 38 height 13
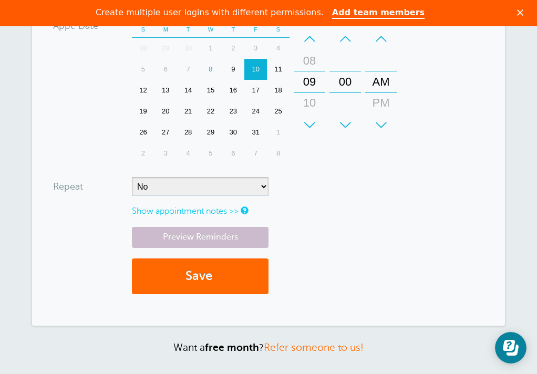
scroll to position [317, 0]
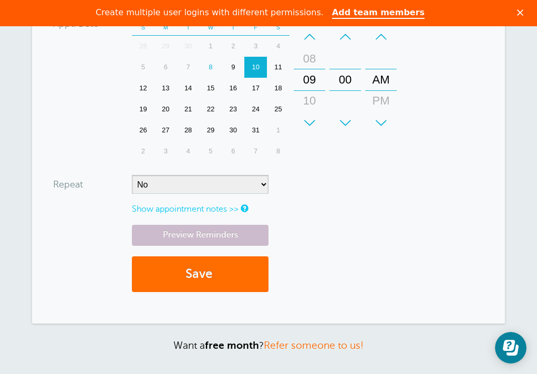
click at [212, 281] on button "Save" at bounding box center [200, 274] width 137 height 36
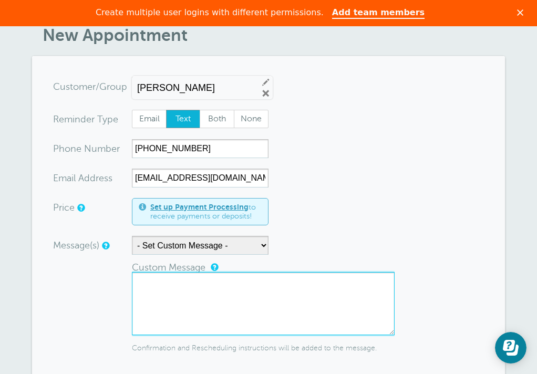
click at [149, 285] on textarea at bounding box center [263, 303] width 263 height 63
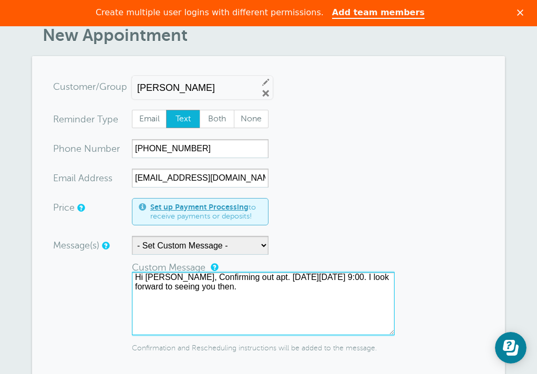
click at [222, 276] on textarea "Hi Tosh, Confirming out apt. on Friday 10/12 @ 9:00. I look forward to seeing y…" at bounding box center [263, 303] width 263 height 63
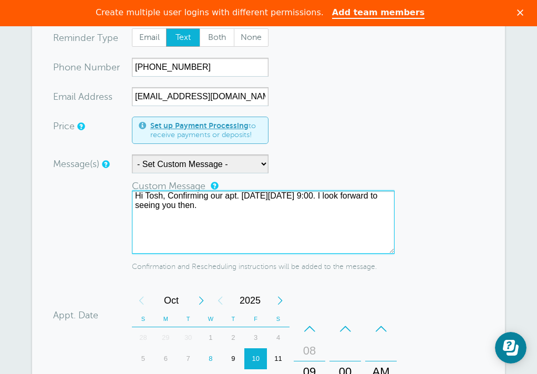
scroll to position [164, 0]
type textarea "Hi Tosh, Confirming our apt. on Friday 10/12 @ 9:00. I look forward to seeing y…"
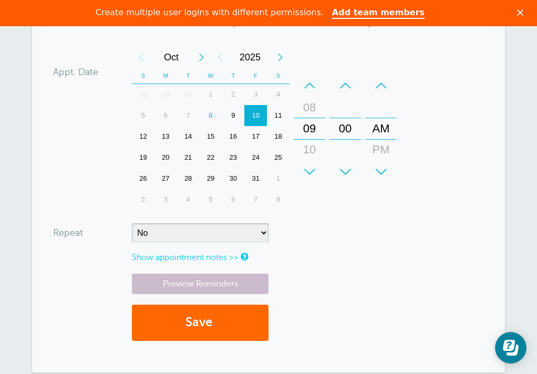
scroll to position [407, 0]
select select "RRULE:FREQ=WEEKLY"
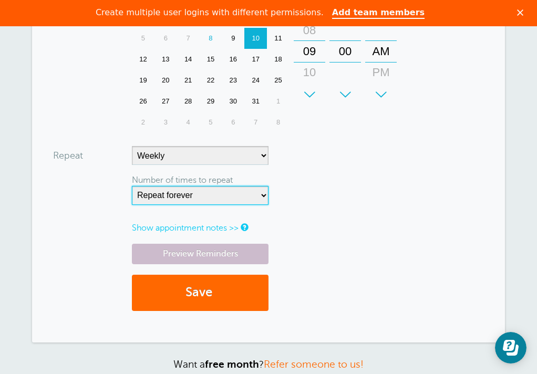
scroll to position [484, 0]
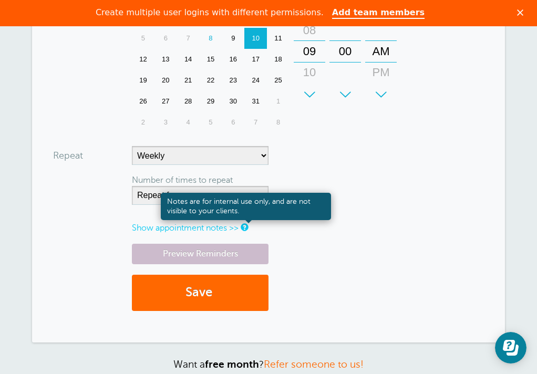
click at [247, 227] on link at bounding box center [244, 227] width 6 height 7
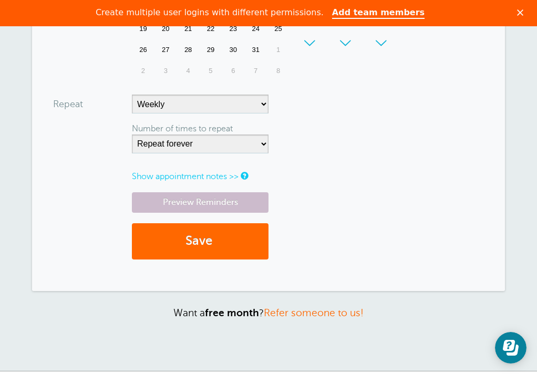
scroll to position [540, 0]
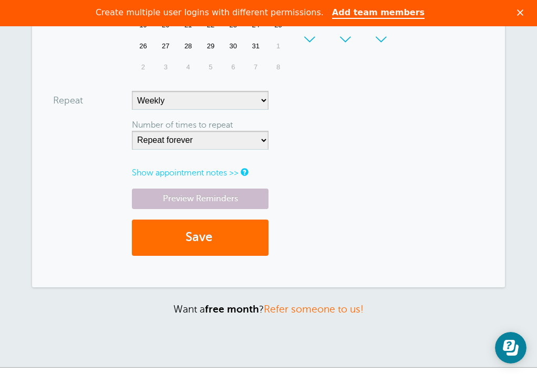
click at [194, 240] on button "Save" at bounding box center [200, 238] width 137 height 36
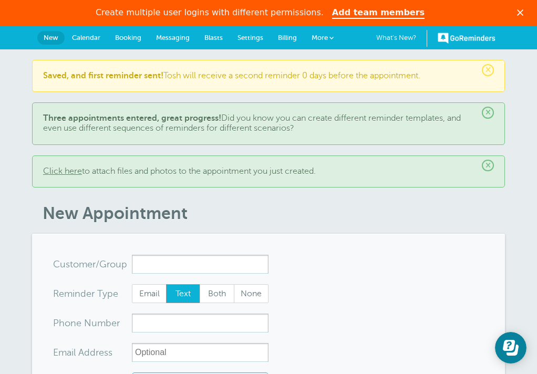
click at [351, 77] on p "Saved, and first reminder sent! Tosh will receive a second reminder 0 days befo…" at bounding box center [268, 76] width 451 height 10
click at [490, 68] on span "×" at bounding box center [488, 70] width 12 height 12
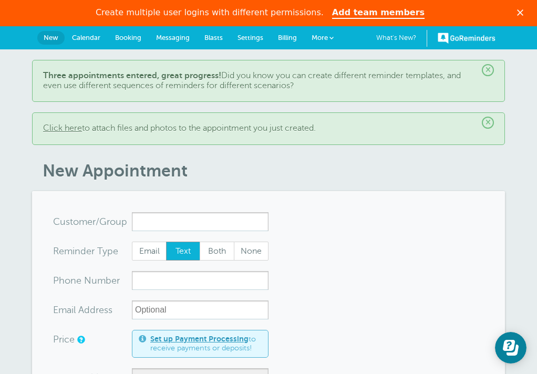
click at [181, 40] on span "Messaging" at bounding box center [173, 38] width 34 height 8
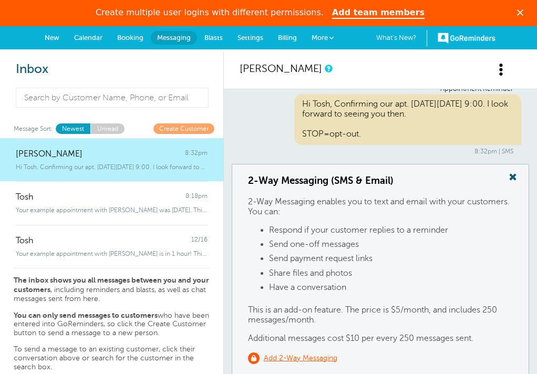
click at [247, 31] on link "Settings" at bounding box center [250, 37] width 40 height 23
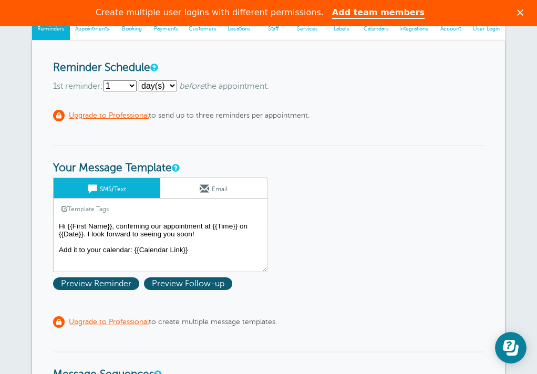
scroll to position [118, 0]
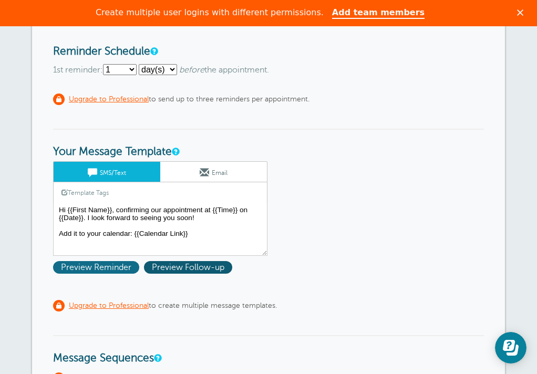
click at [104, 265] on span "Preview Reminder" at bounding box center [96, 267] width 86 height 13
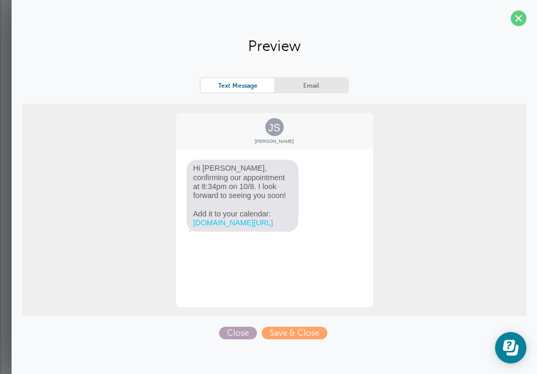
click at [240, 334] on span "Close" at bounding box center [238, 333] width 38 height 13
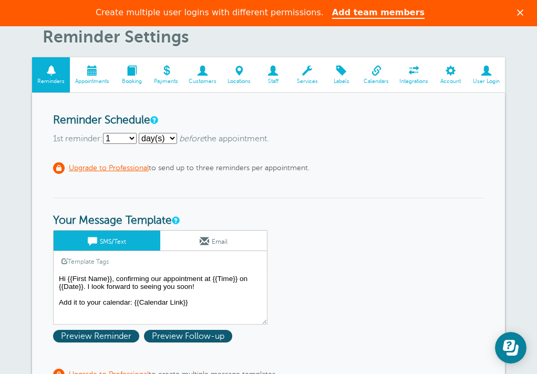
scroll to position [49, 0]
select select "2"
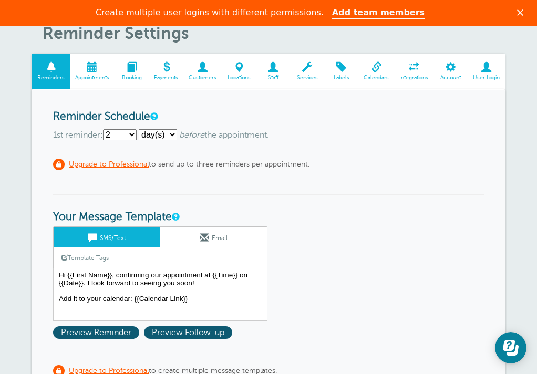
scroll to position [24, 0]
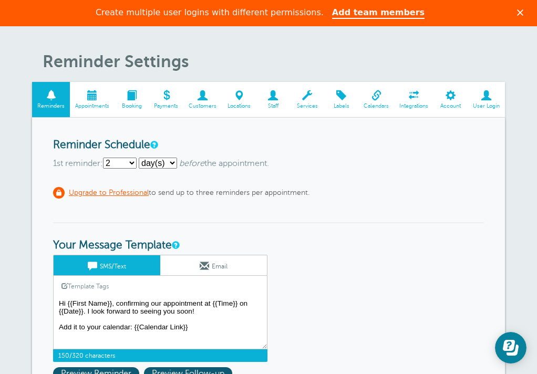
drag, startPoint x: 196, startPoint y: 324, endPoint x: 55, endPoint y: 321, distance: 141.9
click at [55, 321] on textarea "Hi {{First Name}}, confirming our appointment at {{Time}} on {{Date}}. I look f…" at bounding box center [160, 323] width 214 height 53
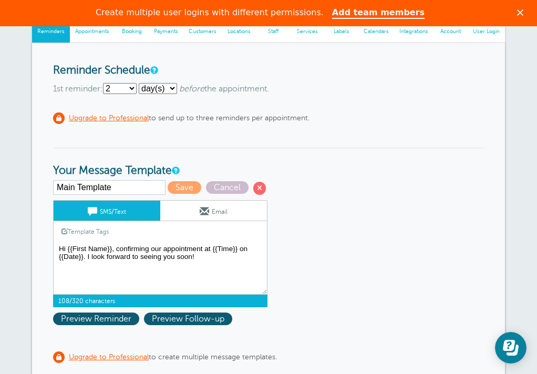
scroll to position [105, 0]
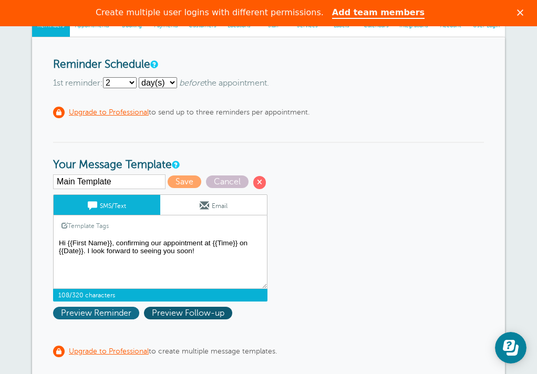
type textarea "Hi {{First Name}}, confirming our appointment at {{Time}} on {{Date}}. I look f…"
click at [76, 307] on span "Preview Reminder" at bounding box center [96, 313] width 86 height 13
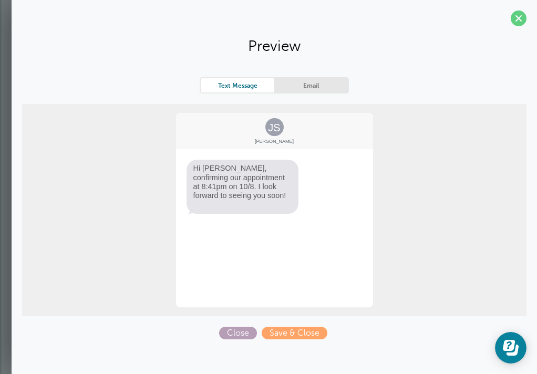
click at [240, 328] on span "Close" at bounding box center [238, 333] width 38 height 13
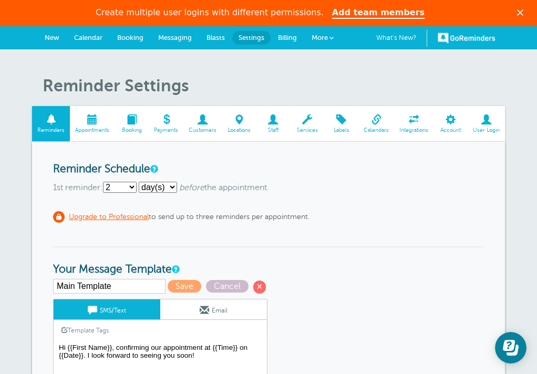
scroll to position [0, 0]
click at [123, 36] on span "Booking" at bounding box center [130, 38] width 26 height 8
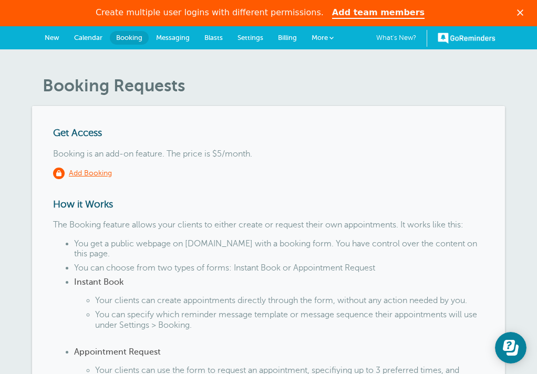
click at [252, 36] on span "Settings" at bounding box center [250, 38] width 26 height 8
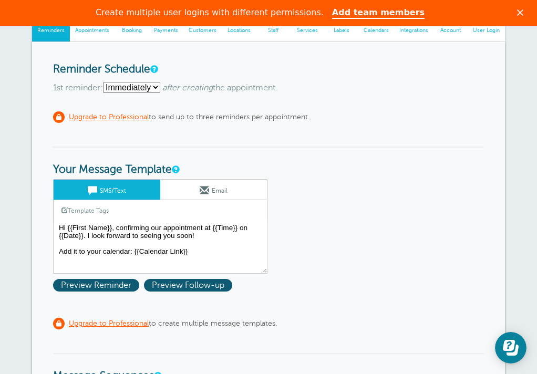
scroll to position [116, 0]
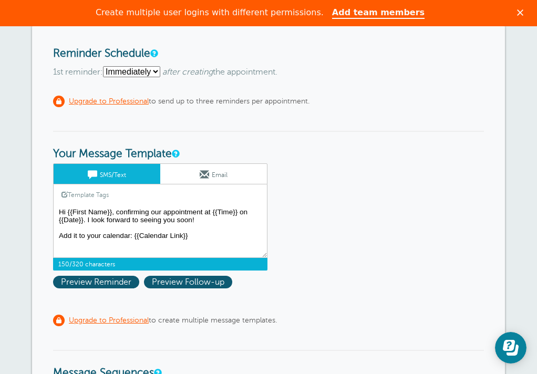
drag, startPoint x: 199, startPoint y: 236, endPoint x: 43, endPoint y: 227, distance: 155.7
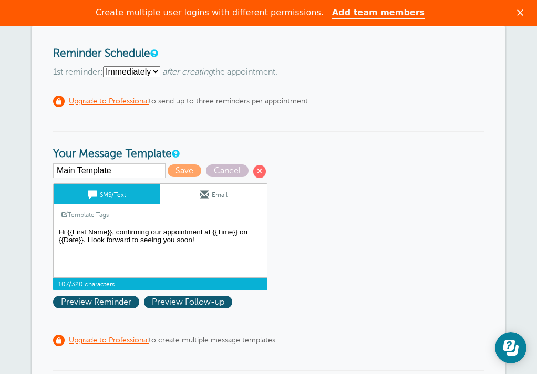
click at [58, 263] on textarea "Hi {{First Name}}, confirming our appointment at {{Time}} on {{Date}}. I look f…" at bounding box center [160, 251] width 214 height 53
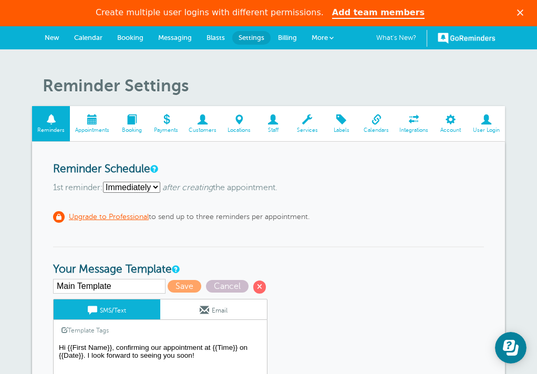
scroll to position [0, 0]
type textarea "Hi {{First Name}}, confirming our appointment at {{Time}} on {{Date}}. I look f…"
select select "2"
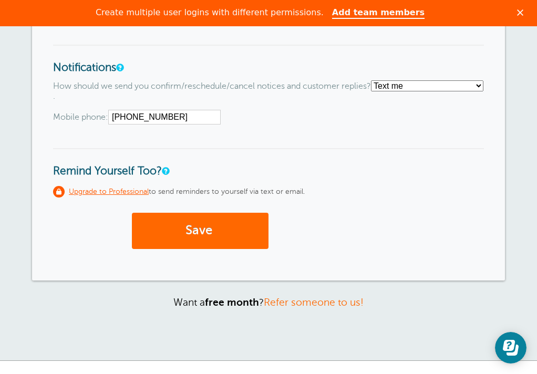
scroll to position [663, 0]
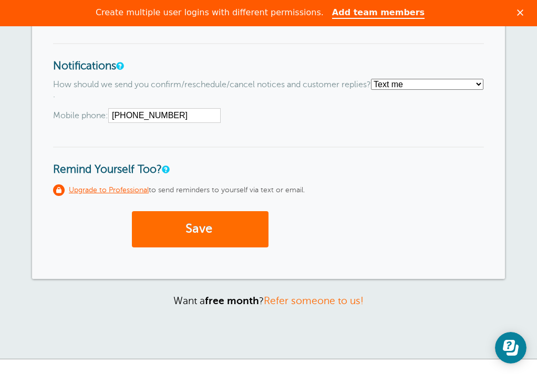
click at [192, 214] on button "Save" at bounding box center [200, 229] width 137 height 36
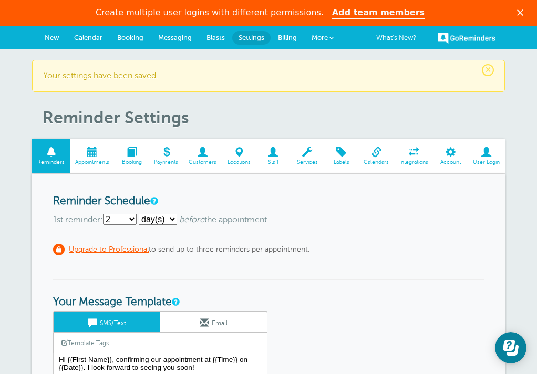
click at [91, 153] on span at bounding box center [92, 152] width 45 height 10
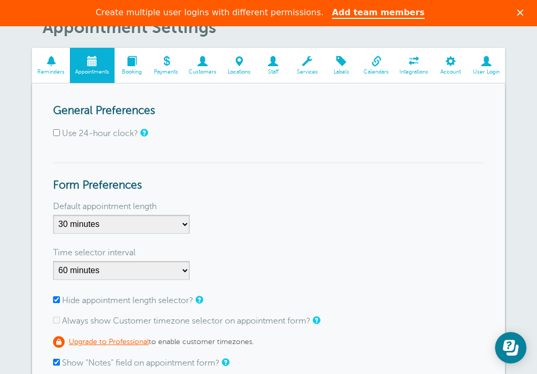
scroll to position [58, 0]
select select "60"
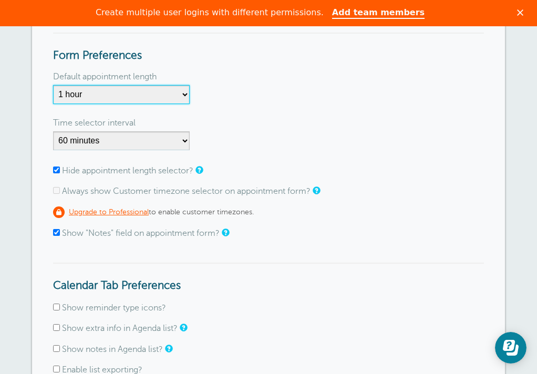
scroll to position [188, 0]
click at [55, 230] on input "Show "Notes" field on appointment form?" at bounding box center [56, 232] width 7 height 7
checkbox input "false"
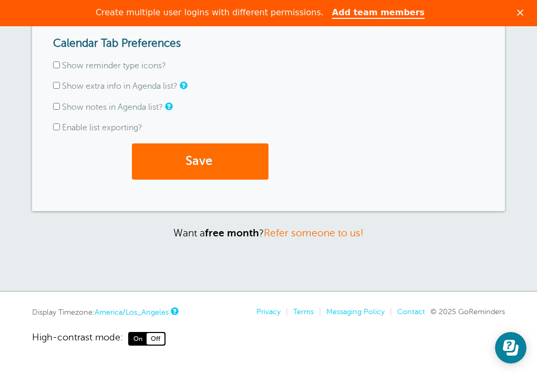
scroll to position [430, 0]
click at [194, 158] on button "Save" at bounding box center [200, 162] width 137 height 36
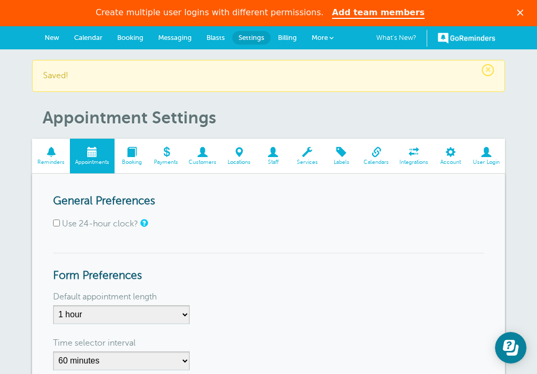
click at [129, 156] on span at bounding box center [132, 152] width 34 height 10
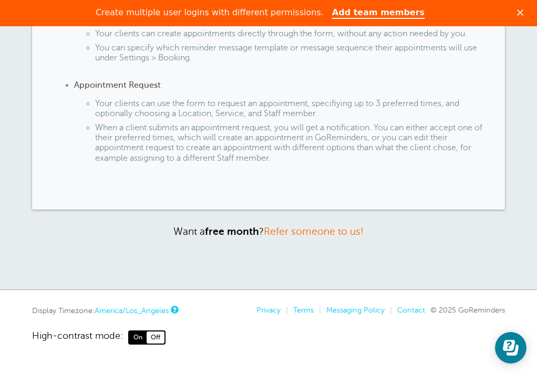
scroll to position [302, 0]
click at [158, 335] on span "Off" at bounding box center [156, 338] width 18 height 12
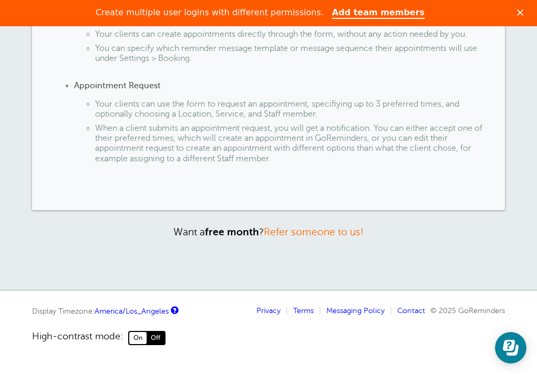
click at [141, 334] on span "On" at bounding box center [137, 338] width 17 height 12
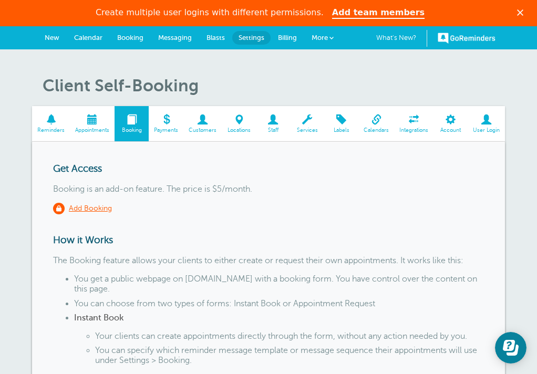
scroll to position [0, 0]
click at [165, 120] on span at bounding box center [166, 120] width 35 height 10
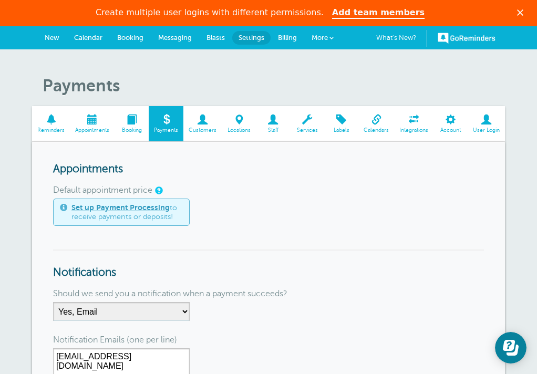
click at [204, 117] on span at bounding box center [202, 120] width 38 height 10
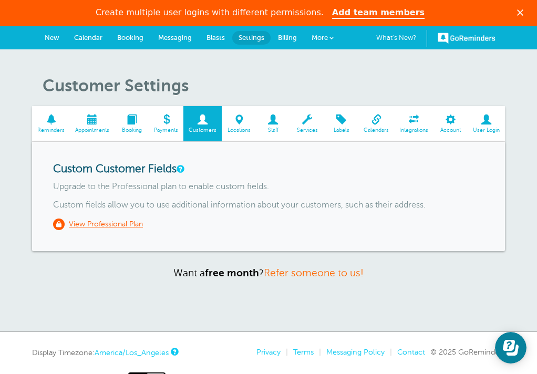
click at [130, 111] on link "Booking" at bounding box center [132, 123] width 34 height 35
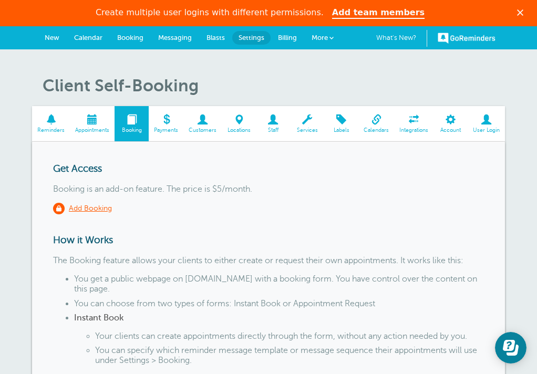
click at [92, 117] on span at bounding box center [92, 120] width 45 height 10
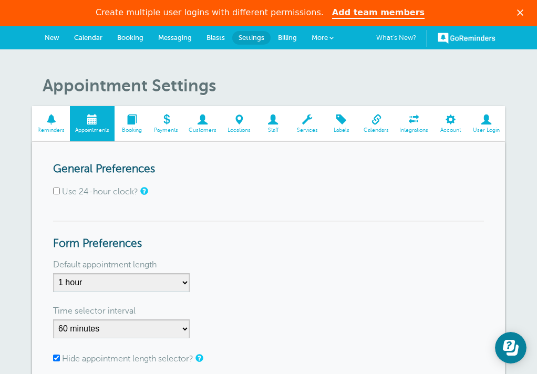
click at [134, 123] on span at bounding box center [132, 120] width 34 height 10
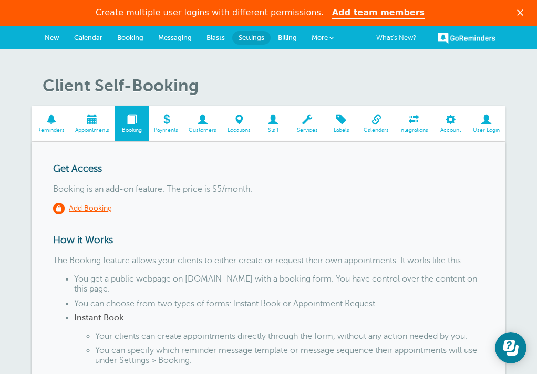
click at [50, 116] on span at bounding box center [51, 120] width 38 height 10
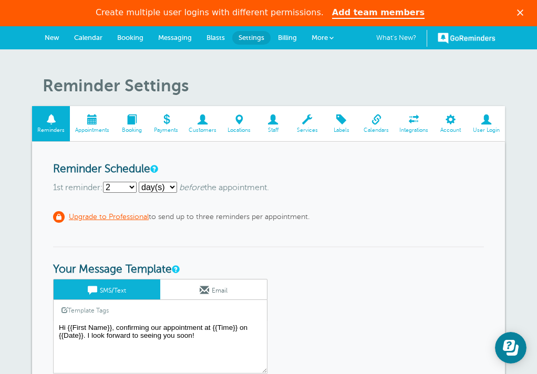
click at [202, 120] on span at bounding box center [202, 120] width 38 height 10
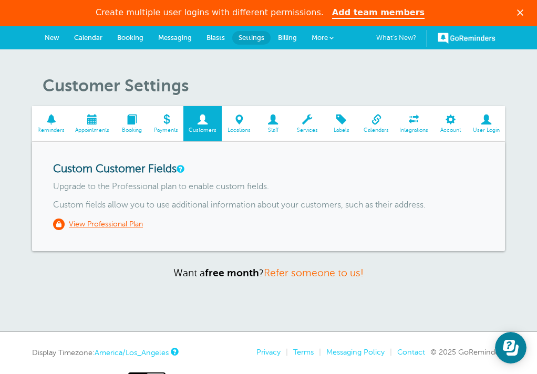
click at [128, 123] on span at bounding box center [132, 120] width 34 height 10
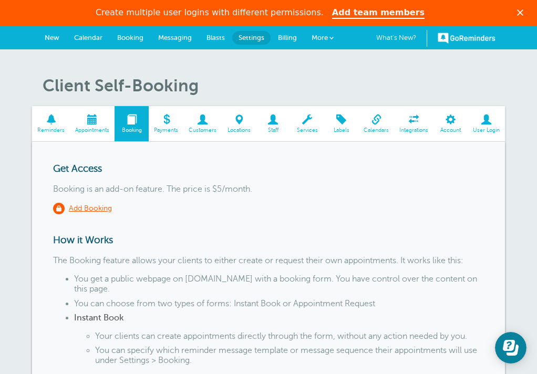
click at [90, 205] on u "Add Booking" at bounding box center [90, 208] width 43 height 8
click at [91, 115] on span at bounding box center [92, 120] width 45 height 10
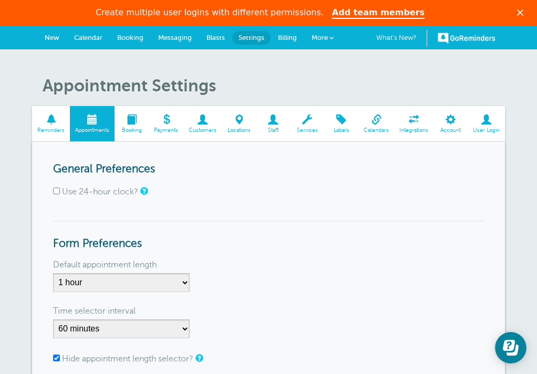
click at [51, 122] on span at bounding box center [51, 120] width 38 height 10
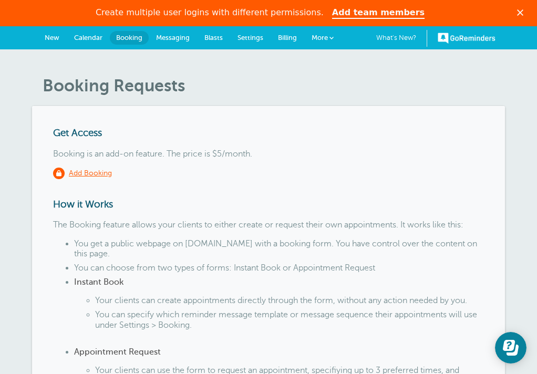
click at [178, 30] on link "Messaging" at bounding box center [173, 37] width 48 height 23
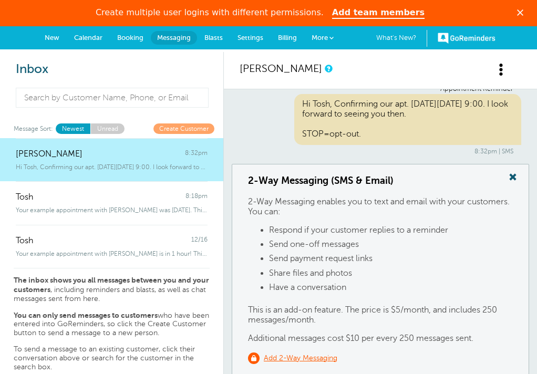
click at [102, 126] on link "Unread" at bounding box center [107, 128] width 34 height 10
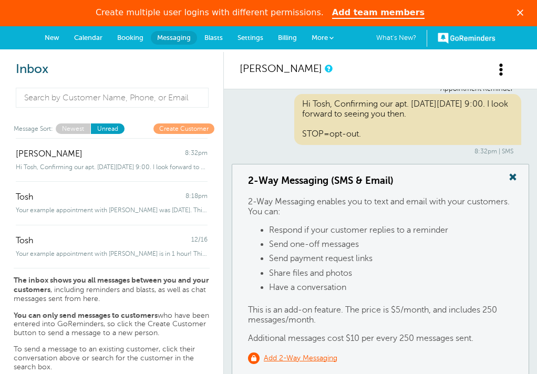
click at [183, 126] on link "Create Customer" at bounding box center [183, 128] width 61 height 10
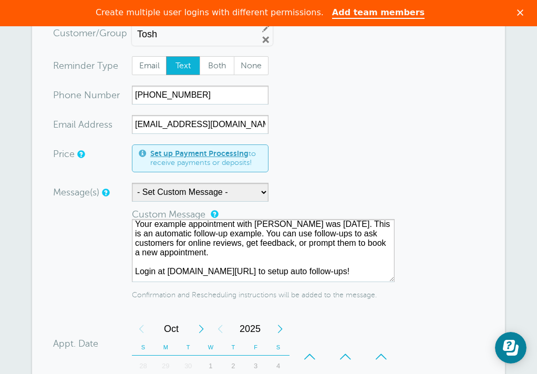
click at [523, 10] on polygon "Close" at bounding box center [520, 12] width 6 height 6
